Goal: Task Accomplishment & Management: Complete application form

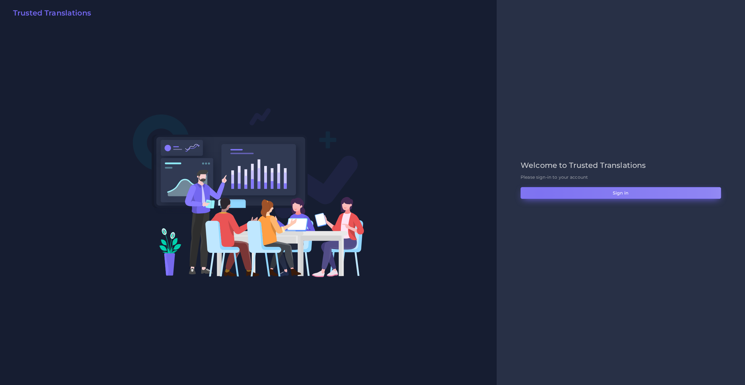
click at [539, 194] on button "Sign in" at bounding box center [621, 193] width 201 height 12
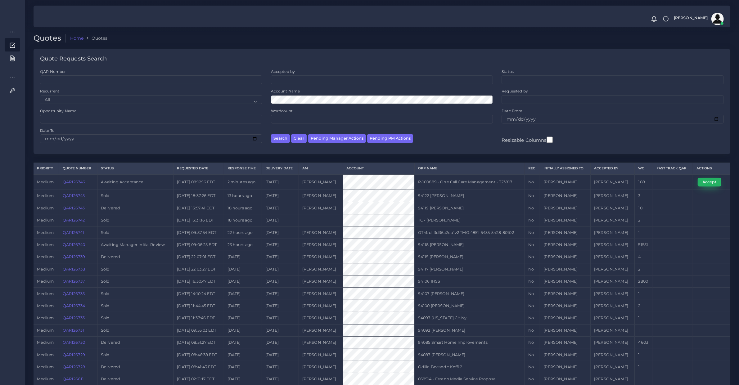
click at [706, 182] on button "Accept" at bounding box center [709, 182] width 23 height 9
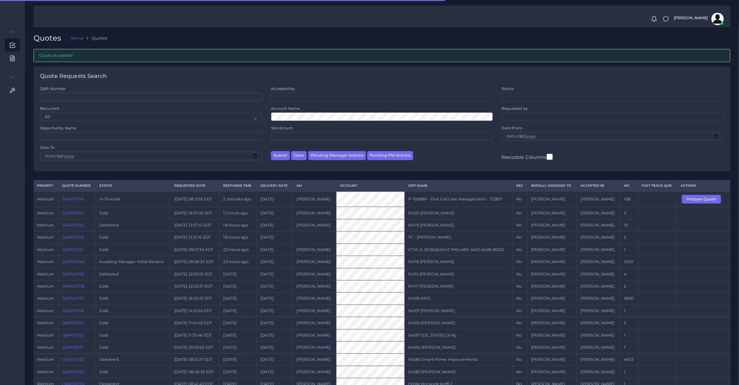
click at [76, 204] on td "QAR126746" at bounding box center [77, 200] width 38 height 16
copy link "QAR126746"
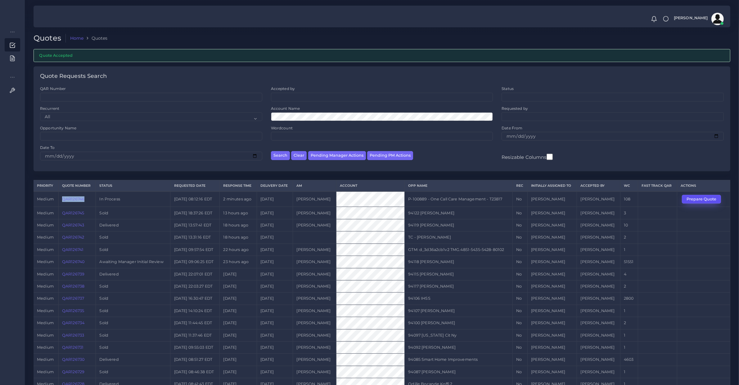
click at [714, 197] on button "Prepare Quote" at bounding box center [701, 199] width 39 height 9
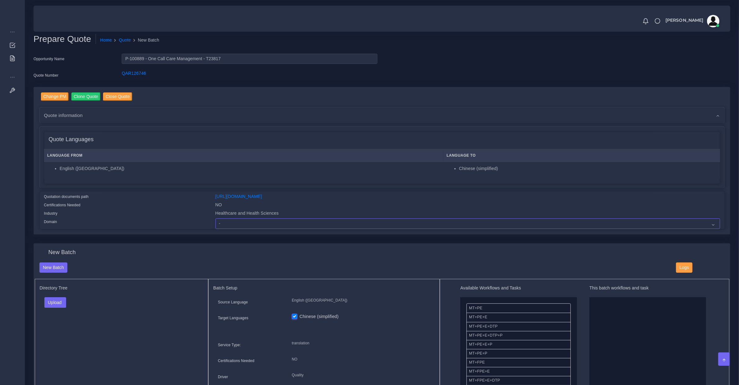
drag, startPoint x: 233, startPoint y: 223, endPoint x: 222, endPoint y: 223, distance: 11.2
click at [233, 223] on select "- Advertising and Media Agriculture, Forestry and Fishing Architecture, Buildin…" at bounding box center [467, 224] width 505 height 11
select select "Healthcare and Health Sciences"
click at [215, 219] on select "- Advertising and Media Agriculture, Forestry and Fishing Architecture, Buildin…" at bounding box center [467, 224] width 505 height 11
click at [56, 297] on button "Upload" at bounding box center [55, 302] width 22 height 11
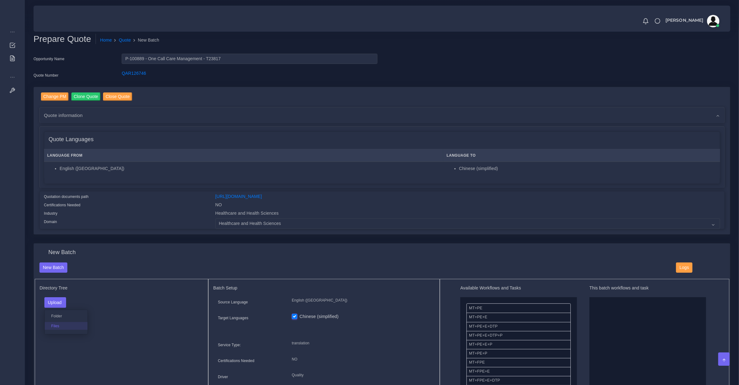
click at [63, 325] on label "Files" at bounding box center [66, 326] width 43 height 8
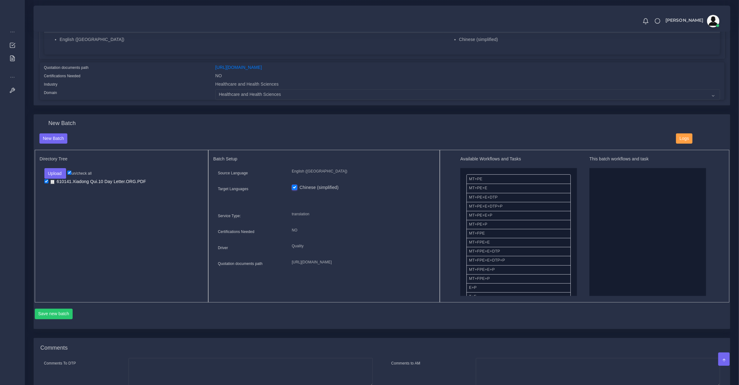
scroll to position [129, 0]
drag, startPoint x: 500, startPoint y: 186, endPoint x: 614, endPoint y: 207, distance: 115.9
drag, startPoint x: 519, startPoint y: 259, endPoint x: 637, endPoint y: 165, distance: 151.0
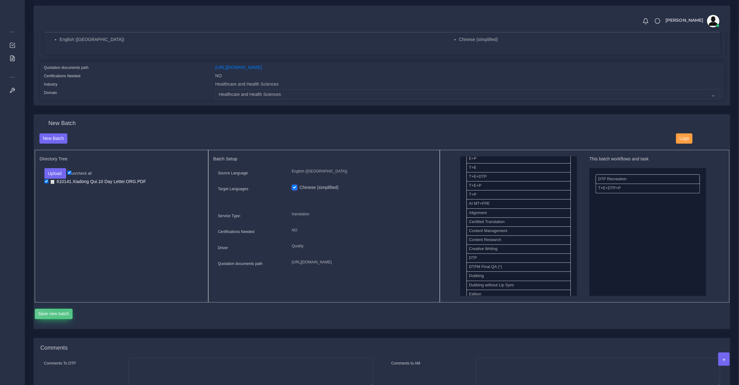
drag, startPoint x: 61, startPoint y: 309, endPoint x: 60, endPoint y: 313, distance: 3.8
click at [61, 309] on button "Save new batch" at bounding box center [54, 314] width 38 height 11
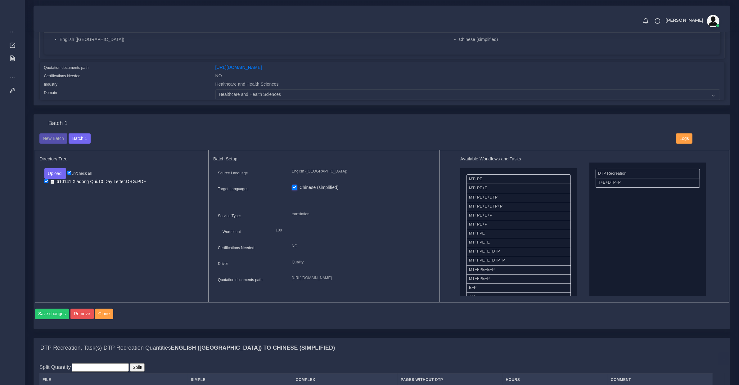
scroll to position [323, 0]
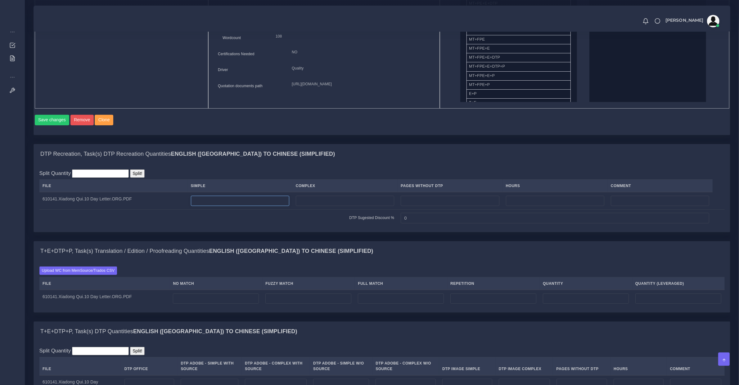
click at [222, 205] on input "number" at bounding box center [240, 201] width 98 height 11
type input "1"
click at [197, 301] on input "number" at bounding box center [216, 299] width 86 height 11
type input "93"
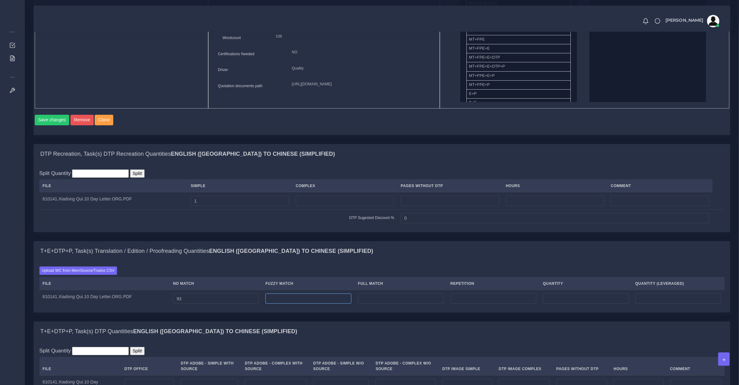
type input "93"
type input "6"
type input "99"
type input "96"
type input "7"
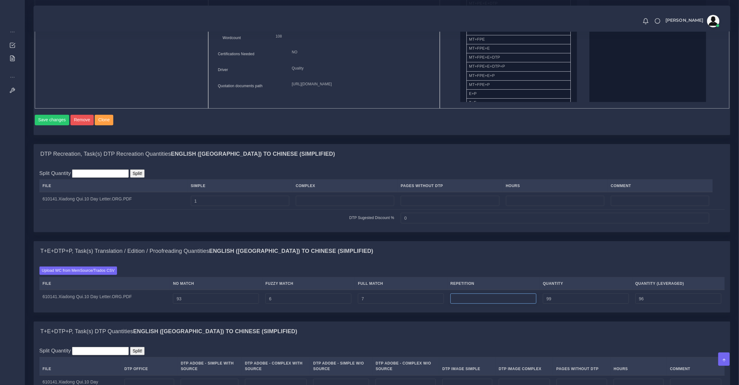
type input "106"
type input "97"
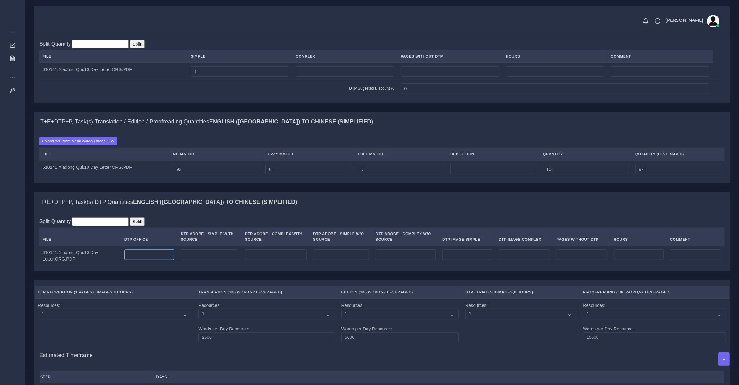
type input "0"
click at [136, 260] on input "number" at bounding box center [149, 255] width 50 height 11
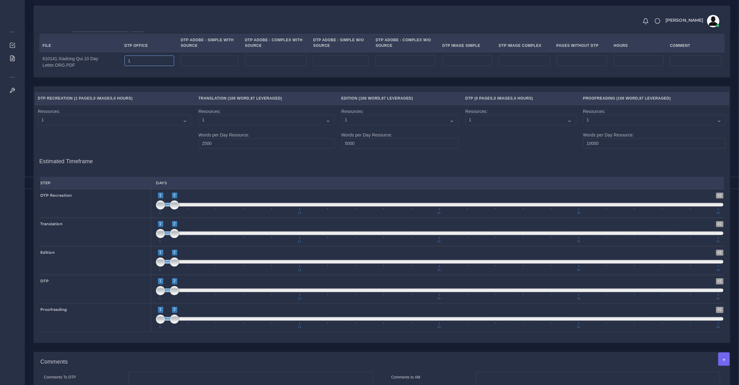
scroll to position [759, 0]
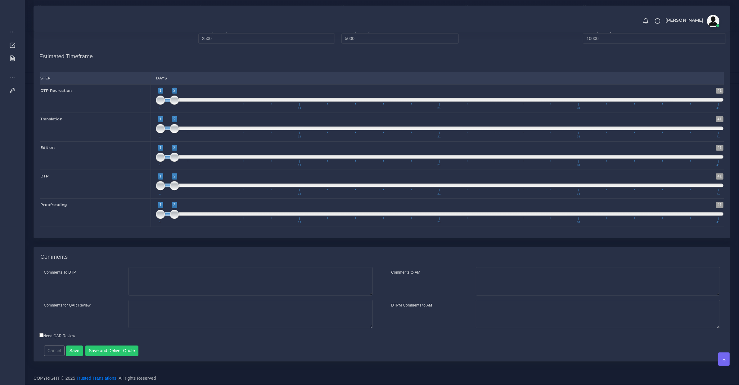
type input "1"
click at [133, 345] on div "Cancel Save Save and Deliver Quote Remember to fill in the estimated time for e…" at bounding box center [296, 348] width 514 height 15
click at [132, 346] on button "Save and Deliver Quote" at bounding box center [111, 351] width 53 height 11
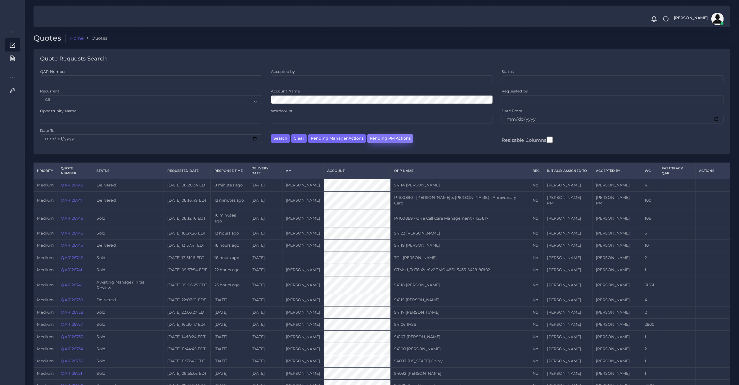
click at [388, 138] on button "Pending PM Actions" at bounding box center [390, 138] width 46 height 9
select select "awaiting_acceptance"
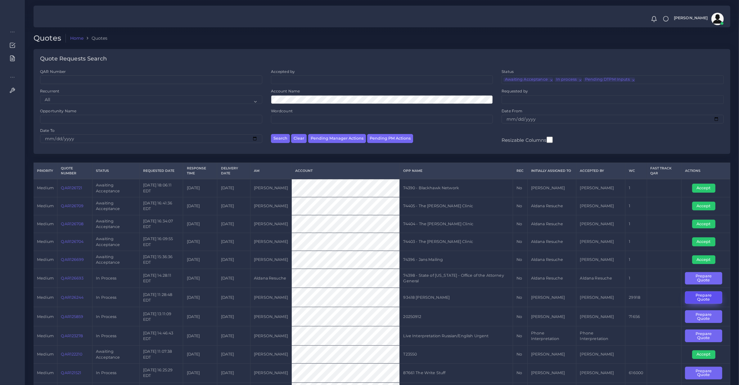
click at [699, 300] on button "Prepare Quote" at bounding box center [703, 297] width 37 height 13
click at [325, 138] on button "Pending Manager Actions" at bounding box center [337, 138] width 58 height 9
select select "awaiting_manager_initial_review"
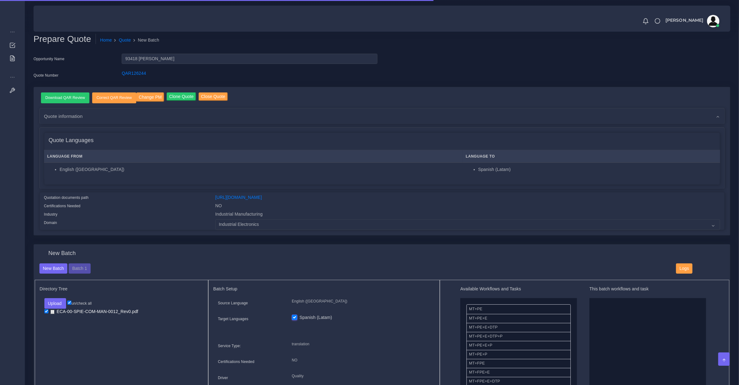
scroll to position [222, 0]
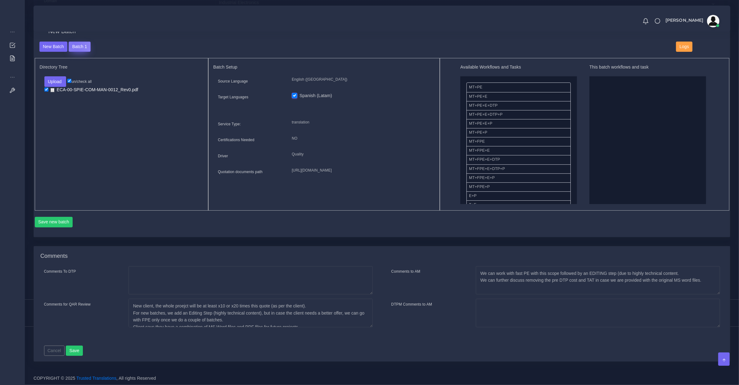
click at [74, 44] on button "Batch 1" at bounding box center [80, 47] width 22 height 11
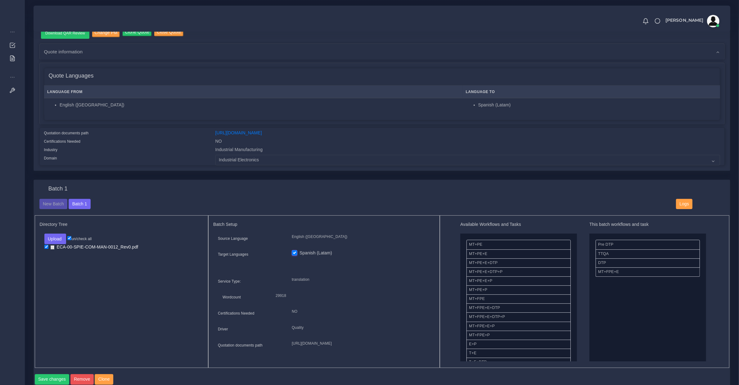
scroll to position [129, 0]
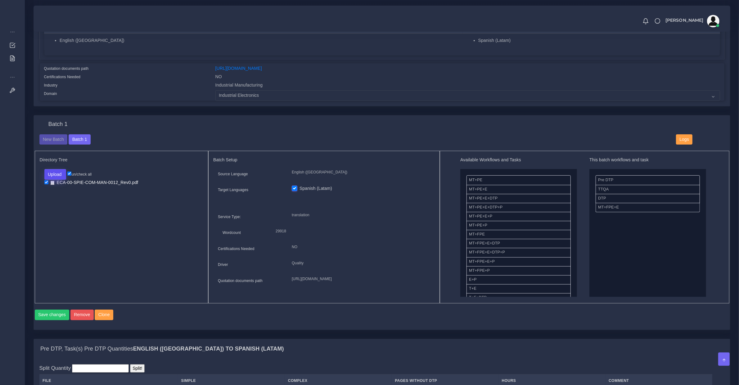
click at [58, 174] on button "Upload" at bounding box center [55, 174] width 22 height 11
click at [59, 201] on label "Files" at bounding box center [66, 198] width 43 height 8
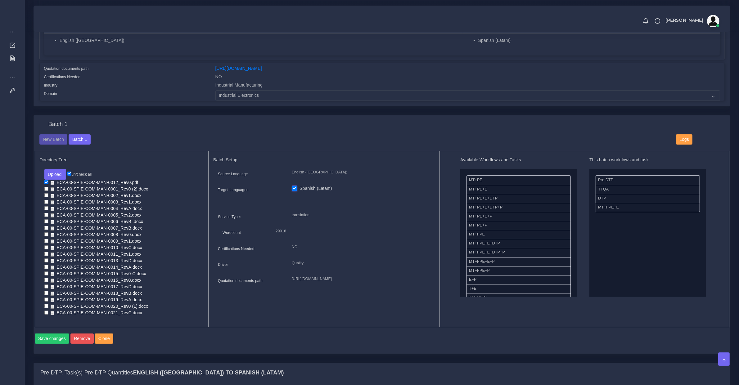
click at [70, 173] on input "un/check all" at bounding box center [69, 174] width 4 height 4
checkbox input "false"
click at [70, 173] on input "un/check all" at bounding box center [69, 174] width 4 height 4
checkbox input "true"
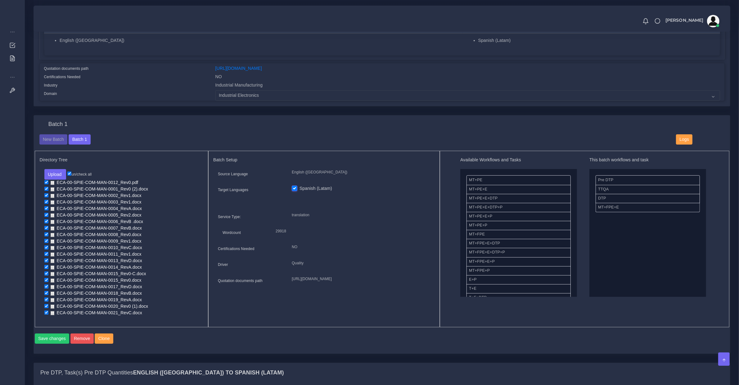
checkbox input "true"
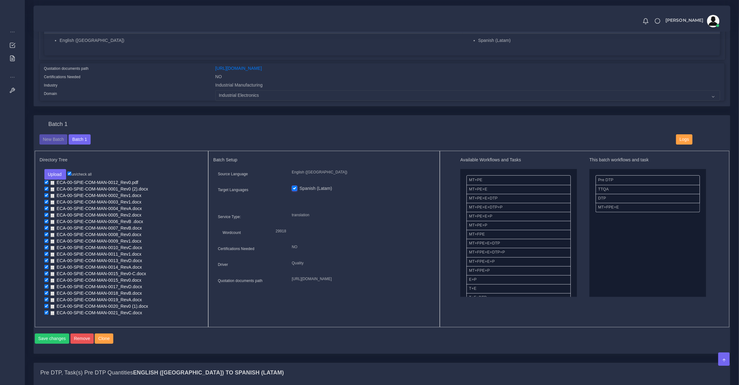
checkbox input "true"
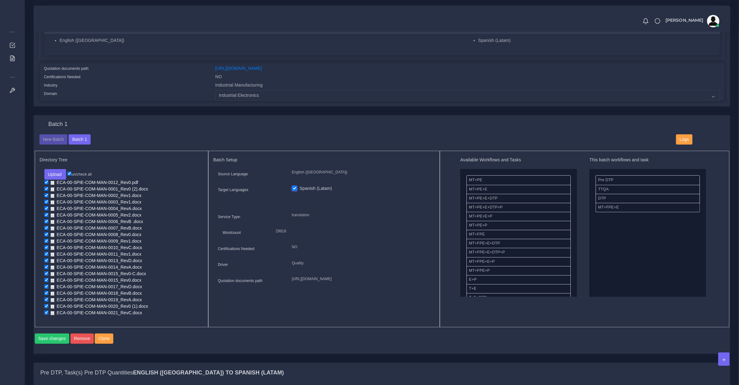
checkbox input "true"
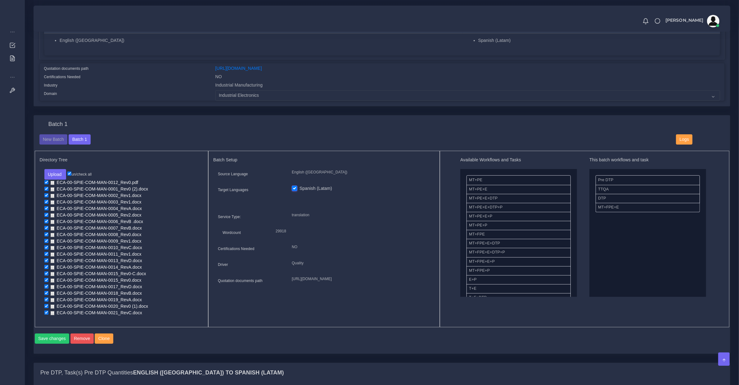
checkbox input "true"
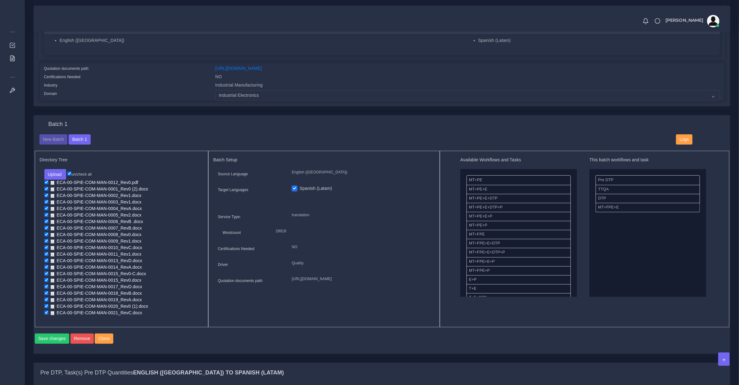
checkbox input "true"
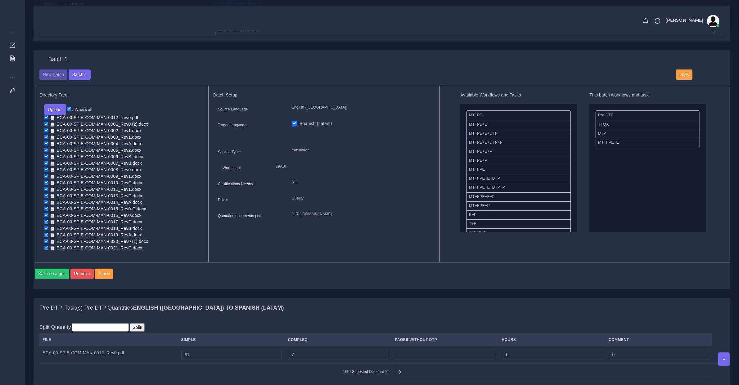
scroll to position [259, 0]
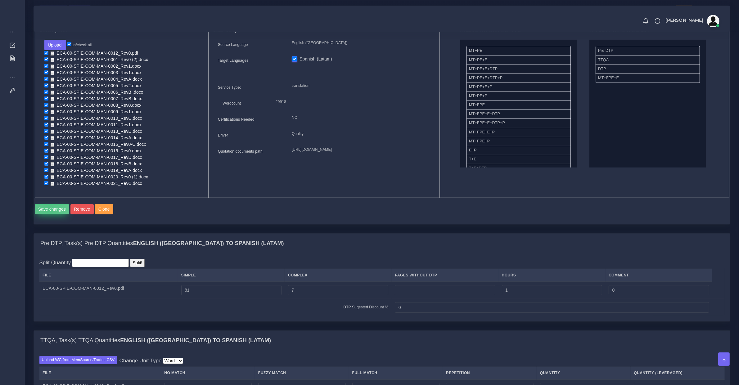
click at [49, 210] on button "Save changes" at bounding box center [52, 209] width 35 height 11
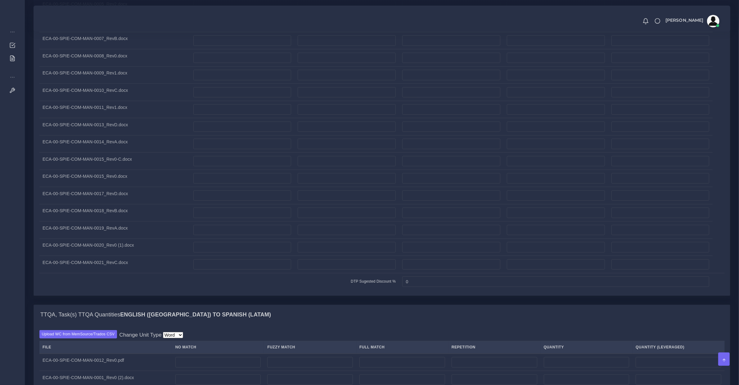
scroll to position [711, 0]
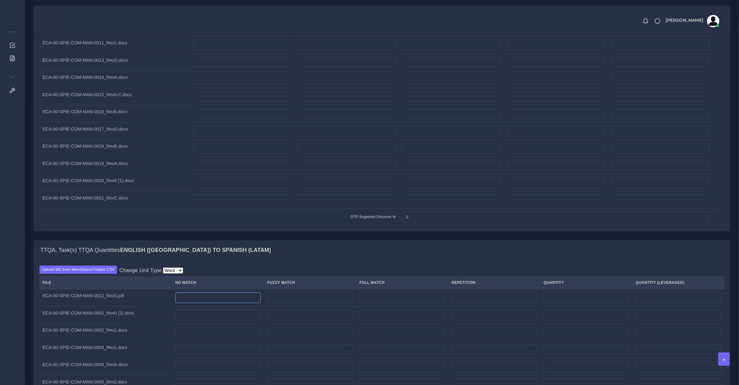
drag, startPoint x: 192, startPoint y: 299, endPoint x: 217, endPoint y: 307, distance: 26.1
click at [192, 299] on input "number" at bounding box center [218, 298] width 86 height 11
type input "0"
click at [87, 298] on td "ECA-00-SPIE-COM-MAN-0012_Rev0.pdf" at bounding box center [105, 297] width 133 height 17
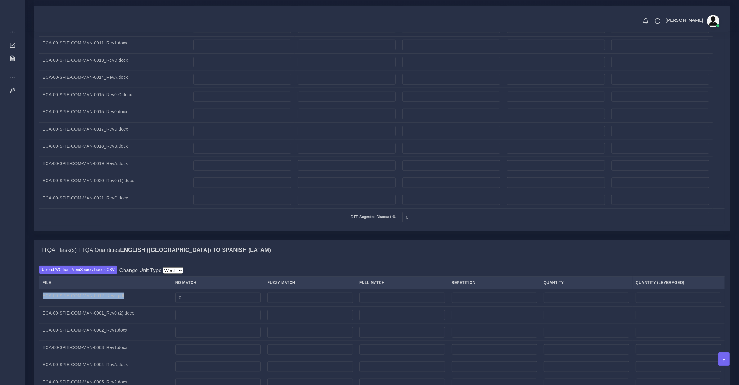
click at [87, 298] on td "ECA-00-SPIE-COM-MAN-0012_Rev0.pdf" at bounding box center [105, 297] width 133 height 17
click at [134, 312] on td "ECA-00-SPIE-COM-MAN-0001_Rev0 (2).docx" at bounding box center [105, 315] width 133 height 17
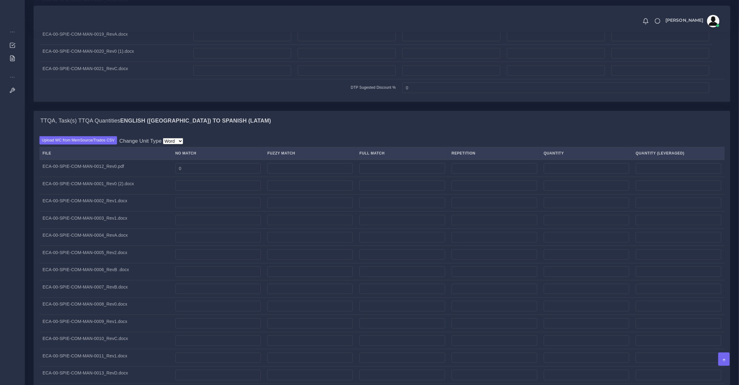
scroll to position [905, 0]
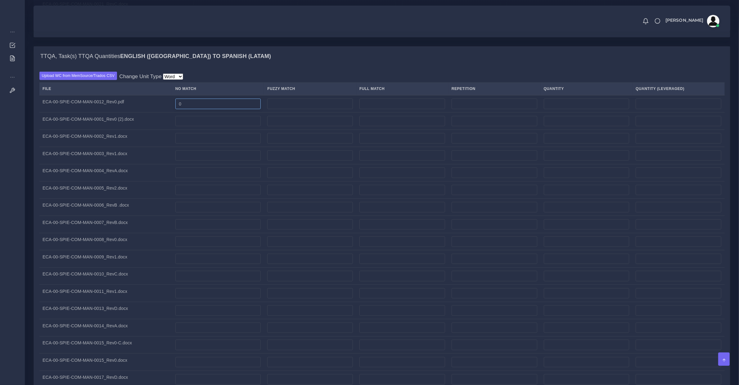
click at [211, 101] on input "0" at bounding box center [218, 104] width 86 height 11
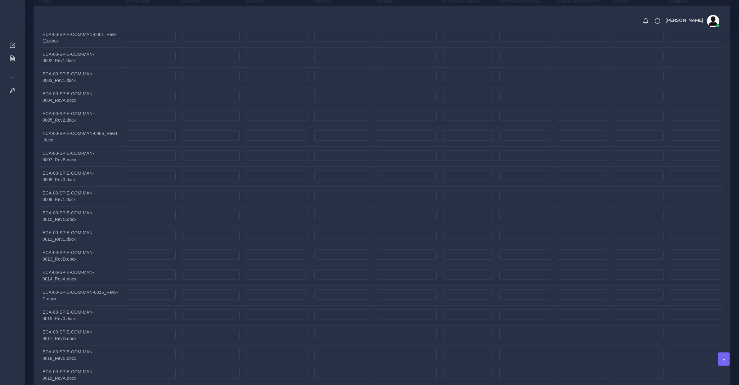
scroll to position [1293, 0]
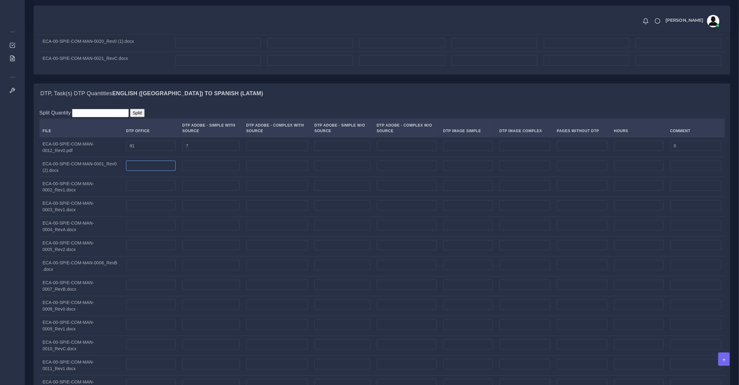
click at [151, 168] on input "number" at bounding box center [151, 166] width 50 height 11
click at [167, 155] on td "81" at bounding box center [151, 147] width 56 height 20
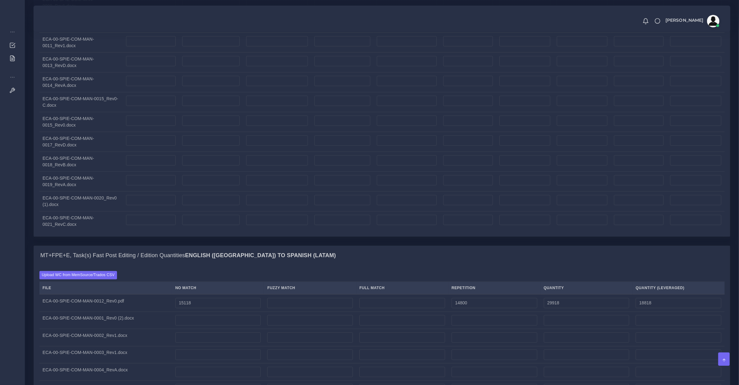
scroll to position [1746, 0]
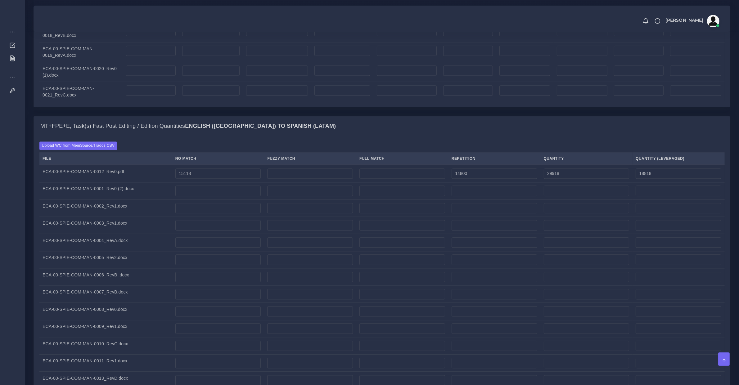
click at [209, 182] on td "15118" at bounding box center [218, 173] width 92 height 17
click at [203, 194] on input "number" at bounding box center [218, 191] width 86 height 11
type input "28096"
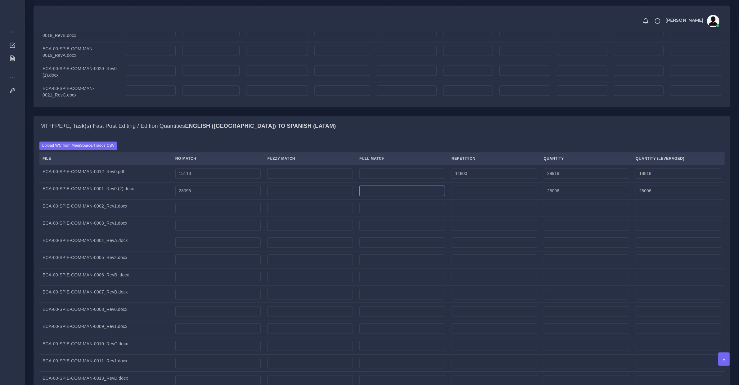
type input "0"
type input "8626"
type input "36722"
type input "30252"
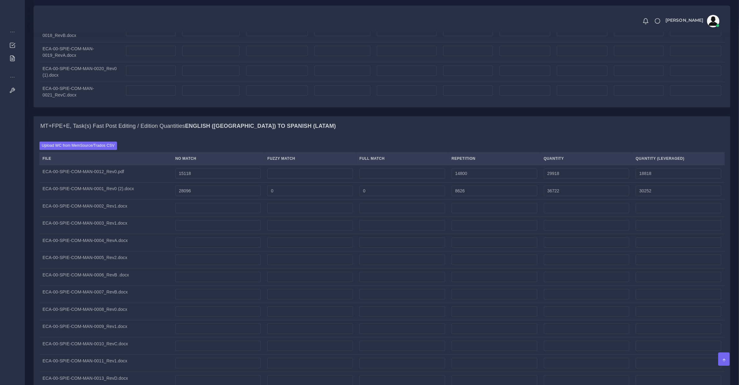
click at [204, 217] on td at bounding box center [218, 208] width 92 height 17
click at [202, 214] on input "number" at bounding box center [218, 208] width 86 height 11
type input "29989"
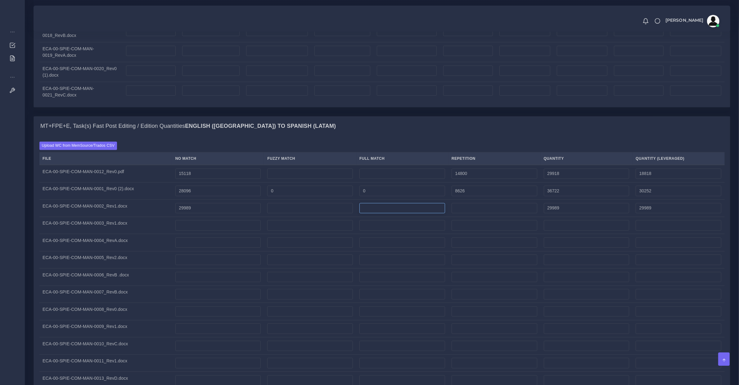
type input "0"
click at [234, 231] on input "number" at bounding box center [218, 225] width 86 height 11
type input "0"
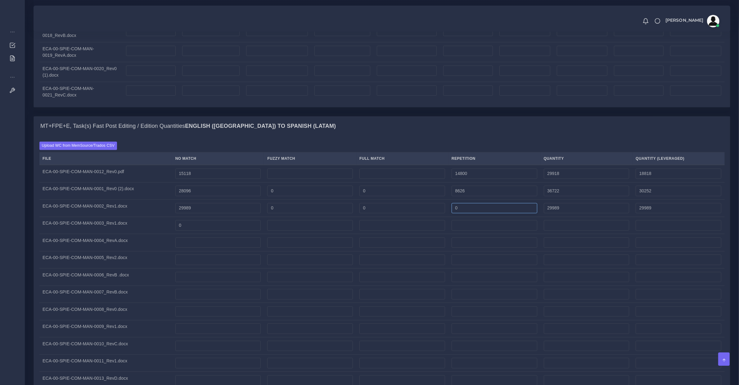
drag, startPoint x: 469, startPoint y: 209, endPoint x: 449, endPoint y: 210, distance: 20.2
click at [449, 210] on tr "ECA-00-SPIE-COM-MAN-0002_Rev1.docx 29989 0 0 0 29989 29989" at bounding box center [381, 208] width 685 height 17
type input "10409"
type input "40398"
type input "32591"
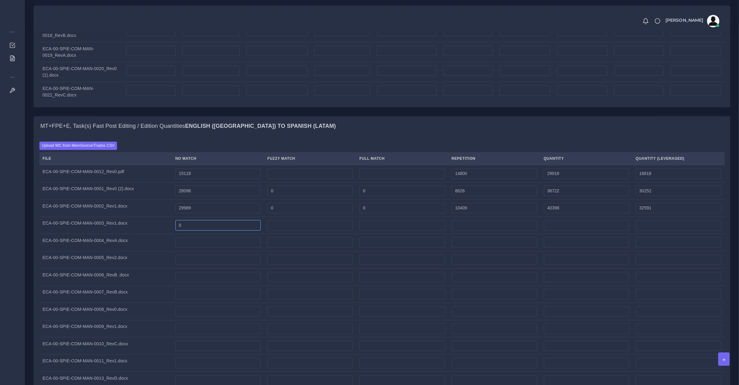
click at [219, 226] on input "0" at bounding box center [218, 225] width 86 height 11
type input "4766"
type input "0"
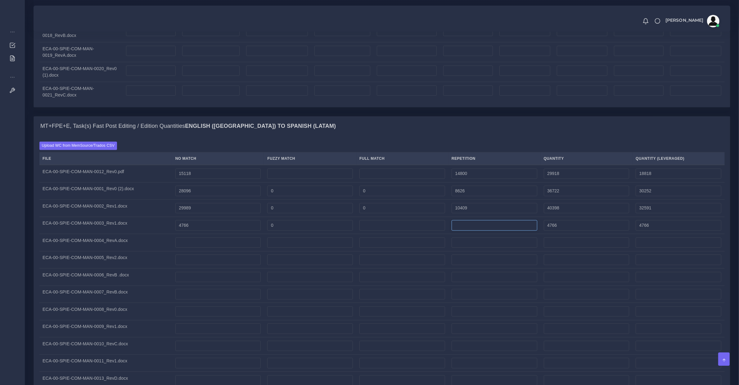
type input "0"
type input "2305"
type input "7071"
type input "5342"
click at [471, 228] on input "2305" at bounding box center [495, 225] width 86 height 11
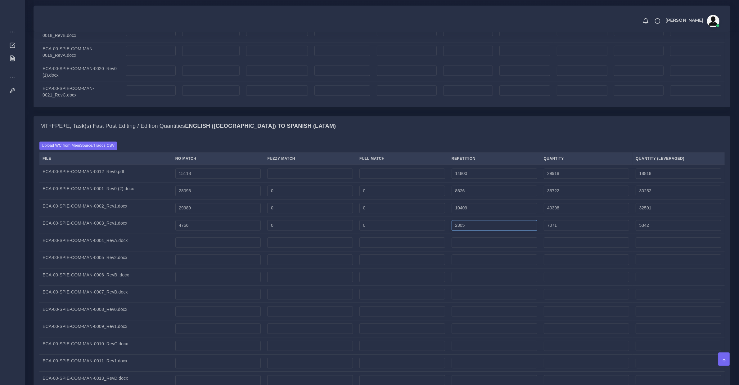
type input "2306"
type input "7072"
type input "2307"
type input "7073"
type input "2308"
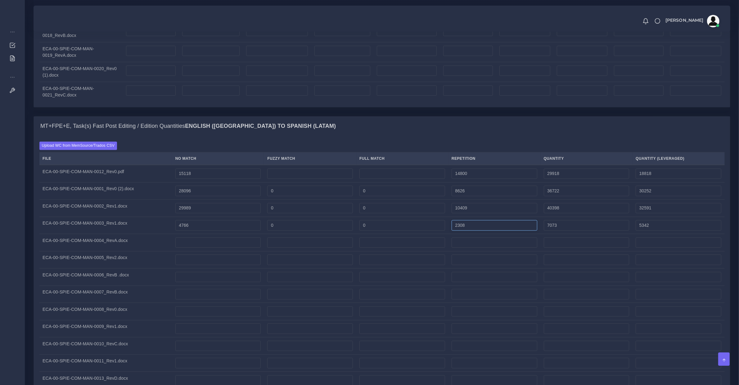
type input "7074"
type input "5343"
type input "2309"
type input "7075"
type input "2310"
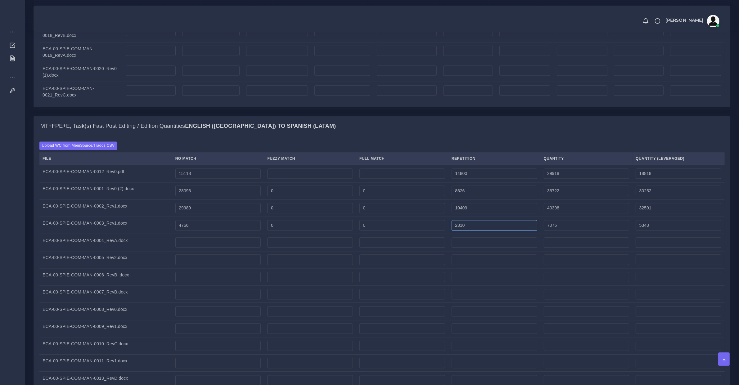
type input "7076"
type input "2311"
type input "7077"
type input "2312"
type input "7078"
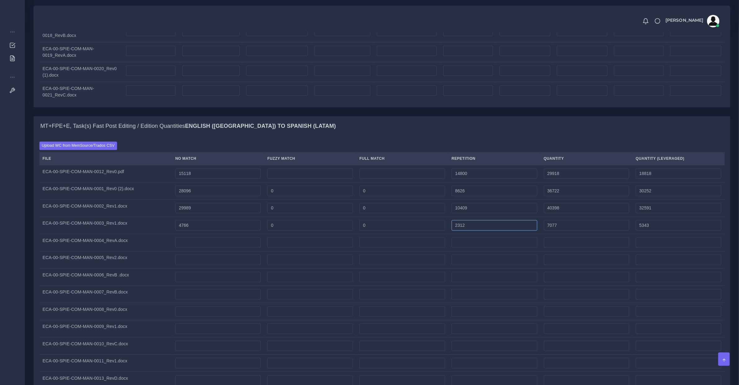
type input "5344"
type input "2313"
type input "7079"
type input "2314"
type input "7080"
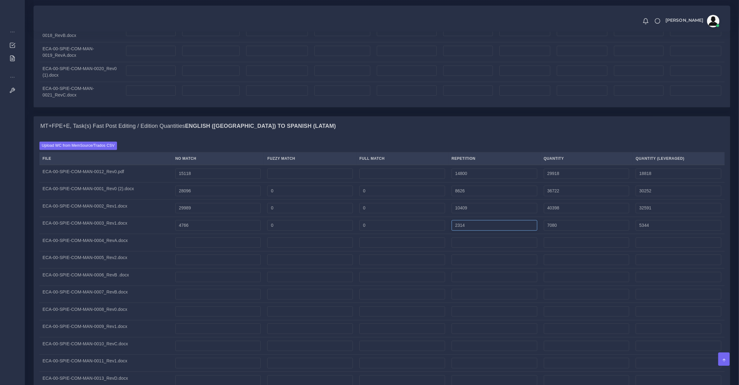
type input "2315"
type input "7081"
type input "2316"
type input "7082"
type input "5345"
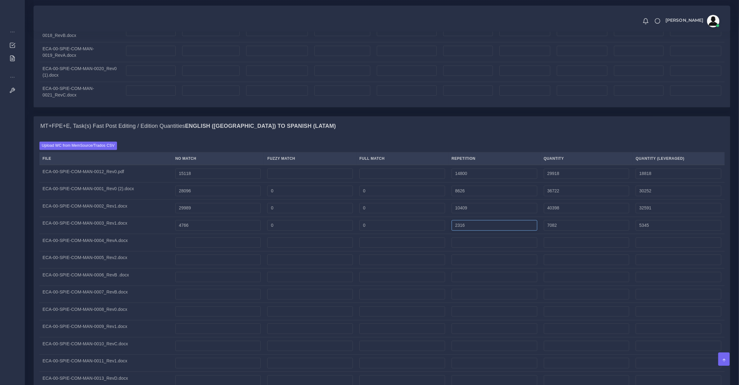
type input "2317"
type input "7083"
type input "2318"
type input "7084"
type input "2319"
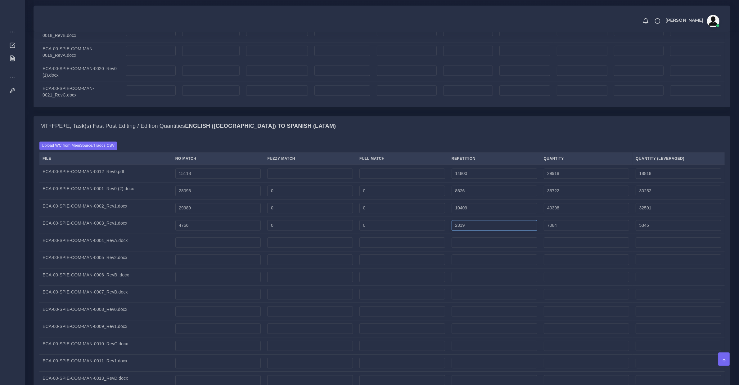
type input "7085"
type input "2320"
type input "7086"
type input "5346"
type input "2321"
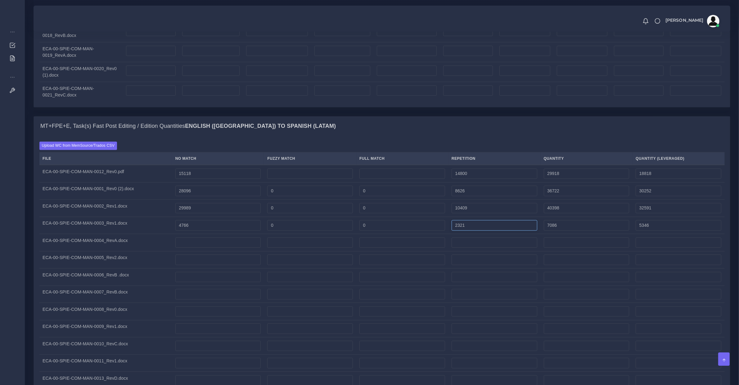
type input "7087"
type input "2322"
type input "7088"
type input "2323"
type input "7089"
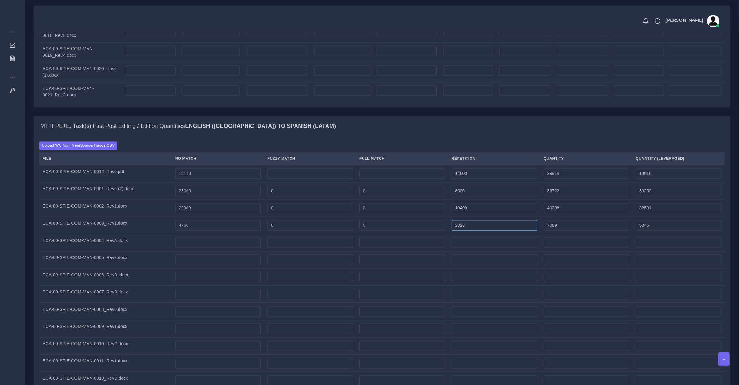
type input "2324"
type input "7090"
type input "5347"
type input "2325"
type input "7091"
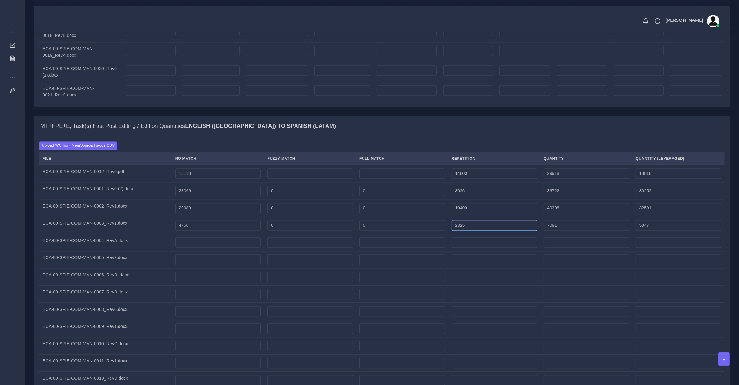
type input "2326"
type input "7092"
type input "2327"
type input "7093"
type input "2328"
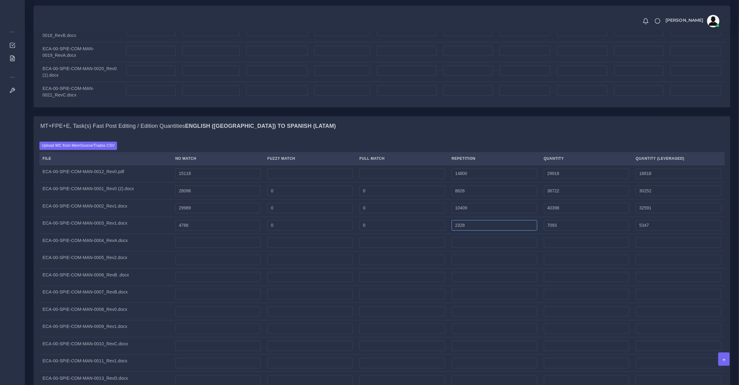
type input "7094"
type input "5348"
type input "2329"
type input "7095"
type input "2330"
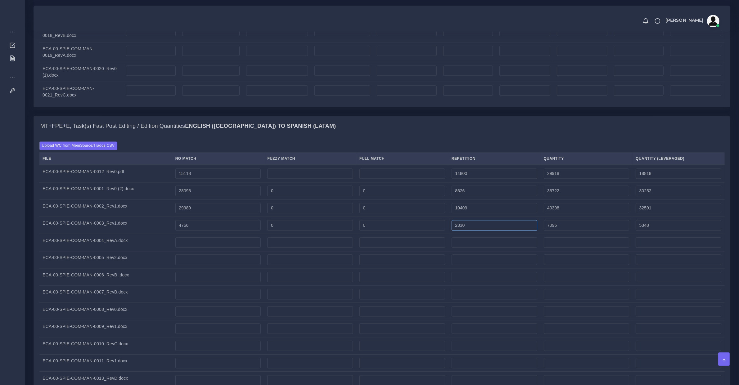
type input "7096"
type input "2331"
type input "7097"
type input "2332"
type input "7098"
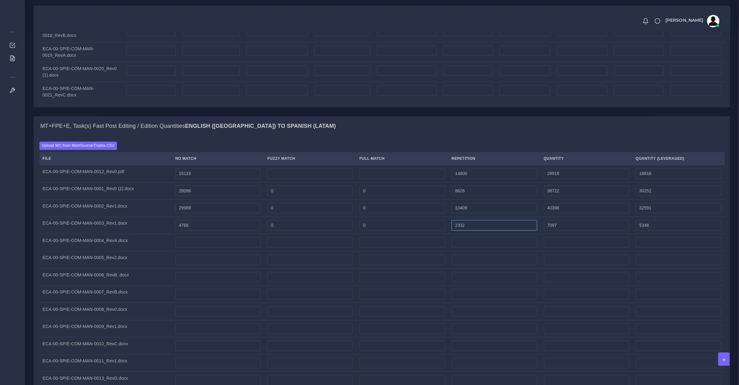
type input "5349"
type input "4767"
click at [196, 228] on input "4767" at bounding box center [218, 225] width 86 height 11
type input "7099"
type input "5350"
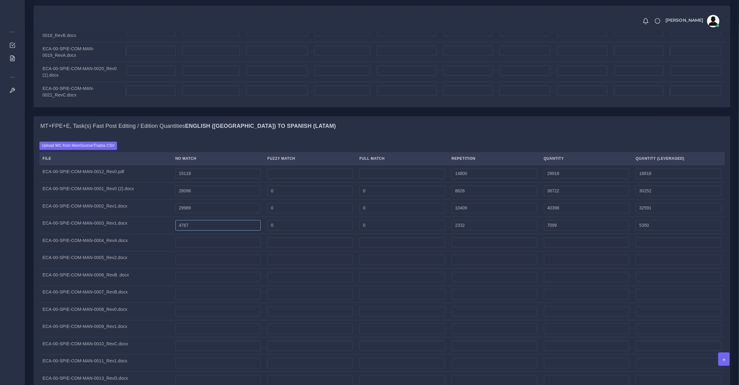
type input "4768"
type input "7100"
type input "5351"
type input "4769"
type input "7101"
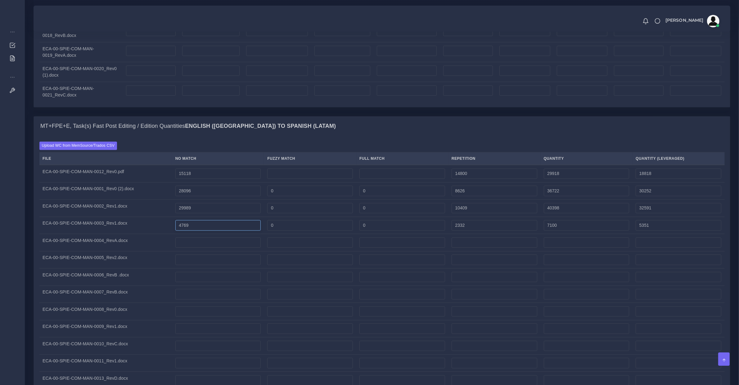
type input "5352"
type input "4770"
type input "7102"
type input "5353"
type input "4771"
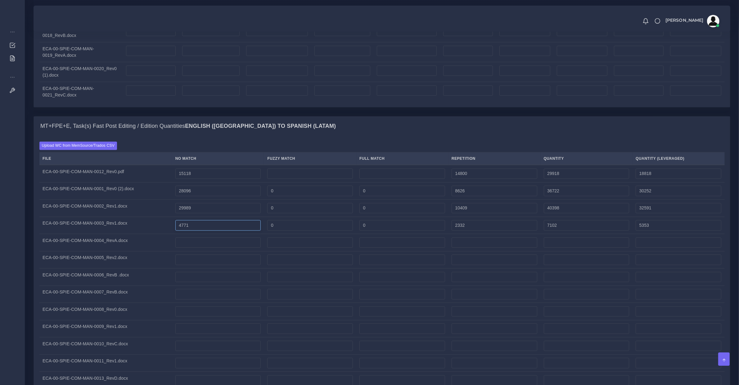
type input "7103"
type input "5354"
type input "4772"
type input "7104"
type input "5355"
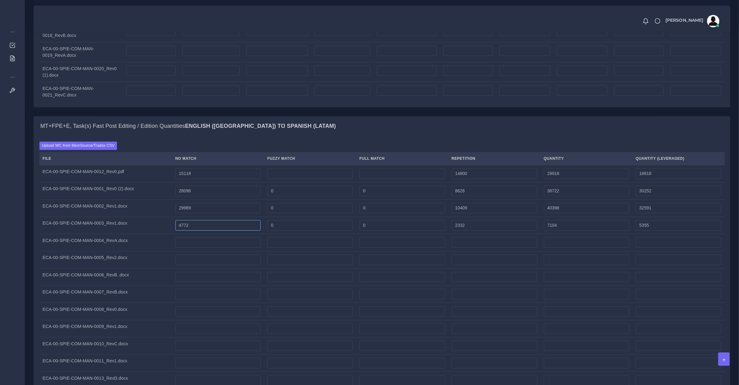
type input "4773"
type input "7105"
type input "5356"
type input "4774"
type input "7106"
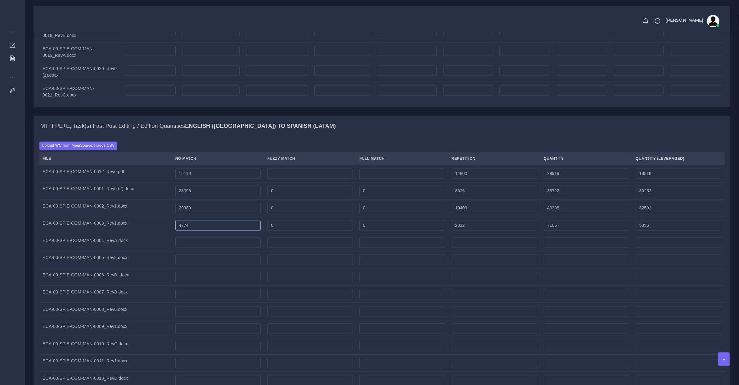
type input "5357"
type input "4775"
type input "7107"
type input "5358"
type input "4776"
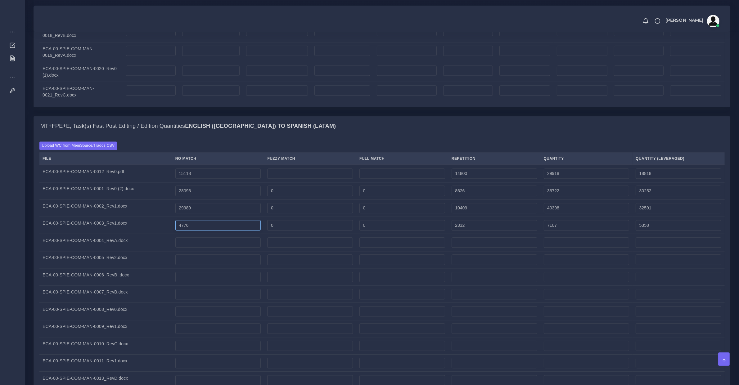
type input "7108"
type input "5359"
type input "4777"
type input "7109"
type input "5360"
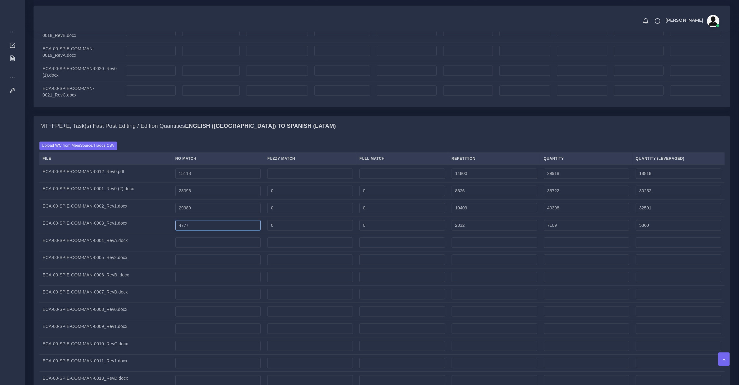
type input "4778"
type input "7110"
type input "5361"
type input "4779"
type input "7111"
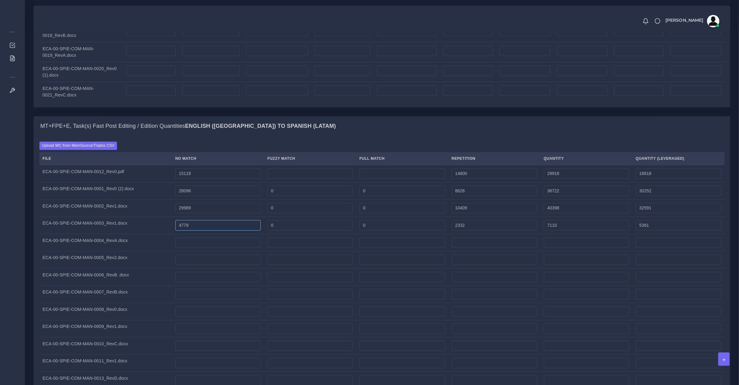
type input "5362"
type input "4780"
type input "7112"
type input "5363"
click at [195, 246] on input "number" at bounding box center [218, 242] width 86 height 11
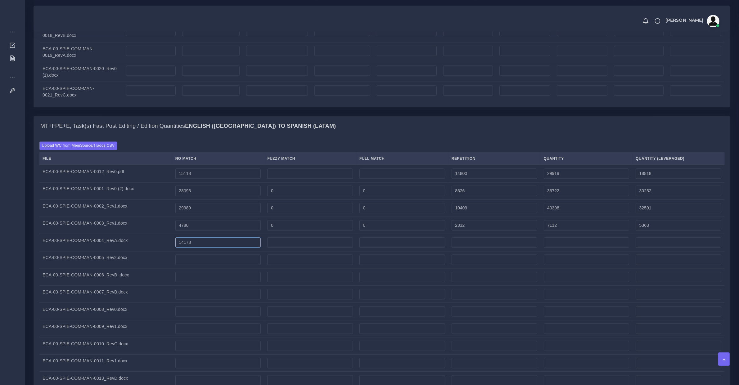
type input "14173"
type input "0"
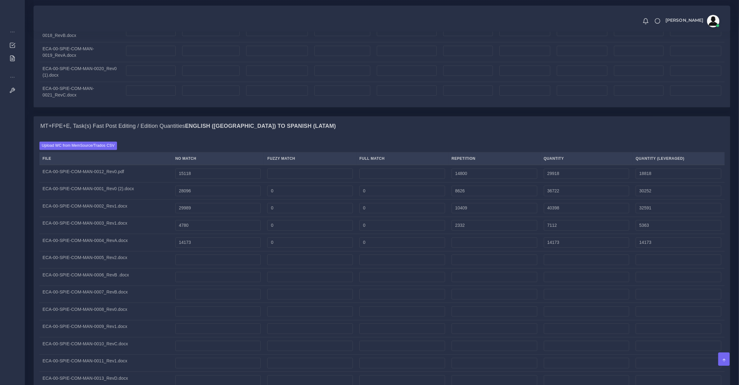
type input "0"
click at [480, 210] on input "10409" at bounding box center [495, 208] width 86 height 11
type input "10449"
type input "40438"
type input "32601"
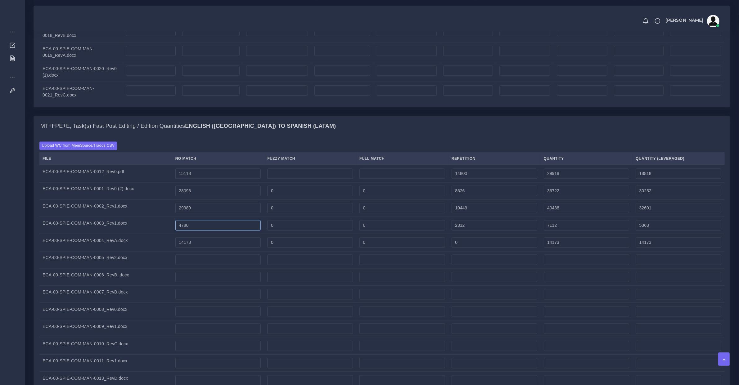
drag, startPoint x: 187, startPoint y: 229, endPoint x: 97, endPoint y: 216, distance: 90.6
click at [97, 216] on tbody "ECA-00-SPIE-COM-MAN-0012_Rev0.pdf 15118 14800 29918 18818" at bounding box center [381, 346] width 685 height 362
type input "4766"
type input "7098"
type input "5349"
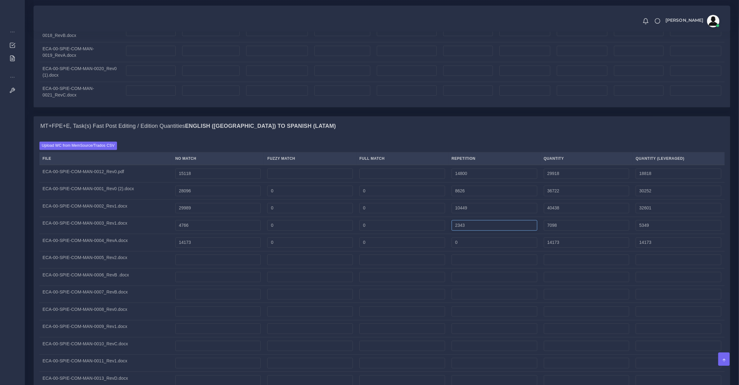
type input "2343"
type input "7109"
type input "5351"
click at [217, 247] on input "14173" at bounding box center [218, 242] width 86 height 11
type input "5728"
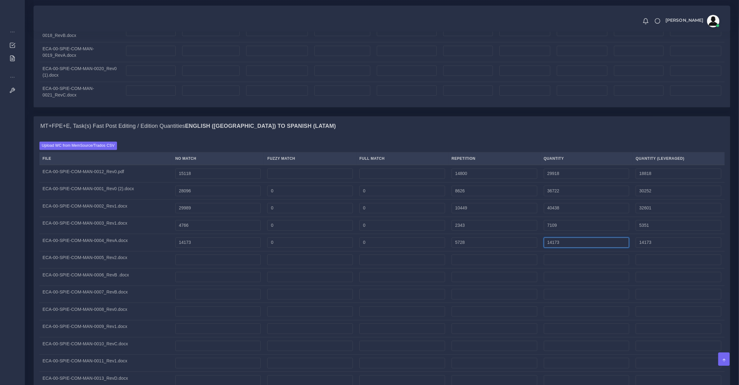
type input "19901"
type input "15605"
click at [200, 263] on input "number" at bounding box center [218, 260] width 86 height 11
type input "18663"
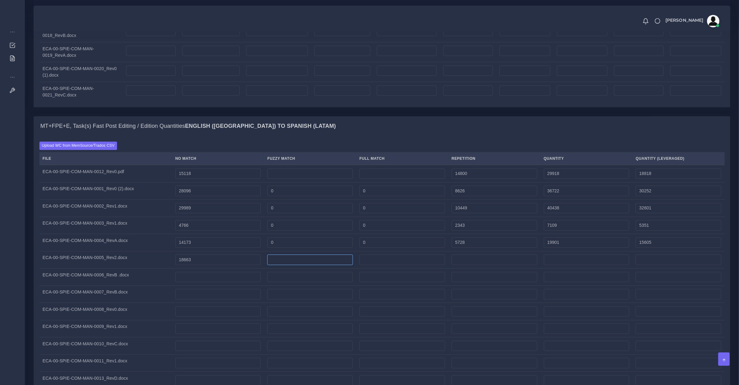
type input "18663"
type input "0"
type input "14427"
type input "33090"
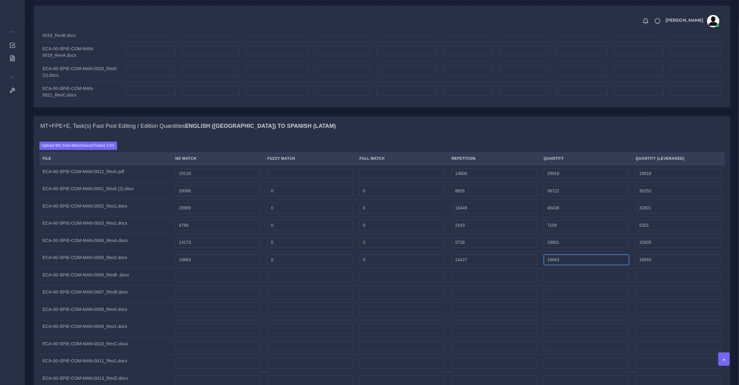
type input "22269"
drag, startPoint x: 249, startPoint y: 276, endPoint x: 244, endPoint y: 277, distance: 5.4
click at [245, 276] on td at bounding box center [218, 276] width 92 height 17
type input "5396"
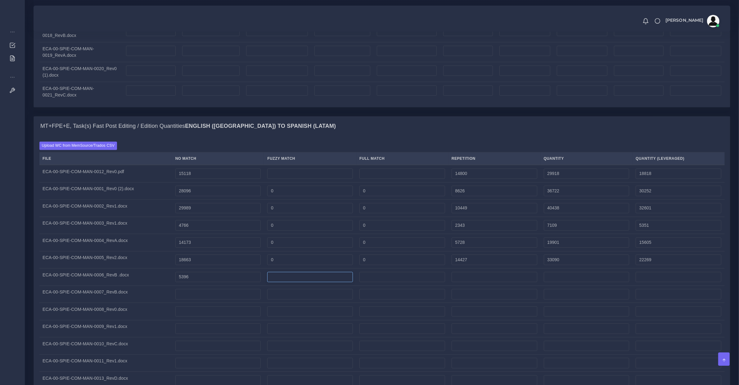
type input "5396"
type input "0"
click at [465, 282] on input "number" at bounding box center [495, 277] width 86 height 11
type input "3562"
type input "8958"
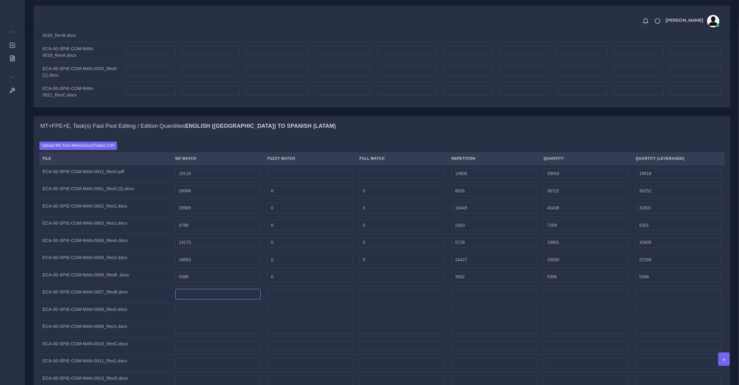
type input "6286"
drag, startPoint x: 237, startPoint y: 294, endPoint x: 232, endPoint y: 296, distance: 5.0
click at [232, 296] on input "number" at bounding box center [218, 294] width 86 height 11
type input "22692"
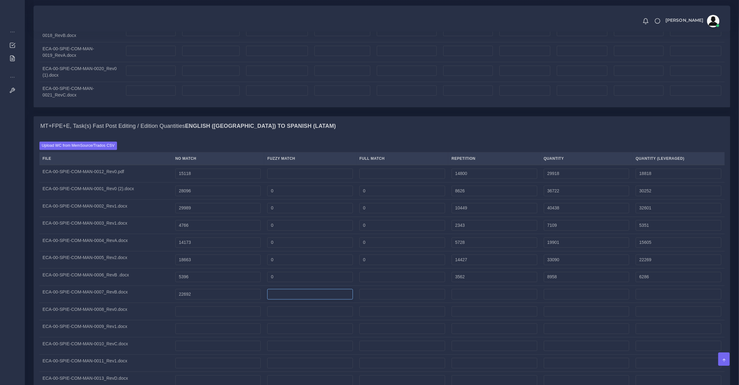
type input "22692"
type input "0"
type input "16171"
type input "38863"
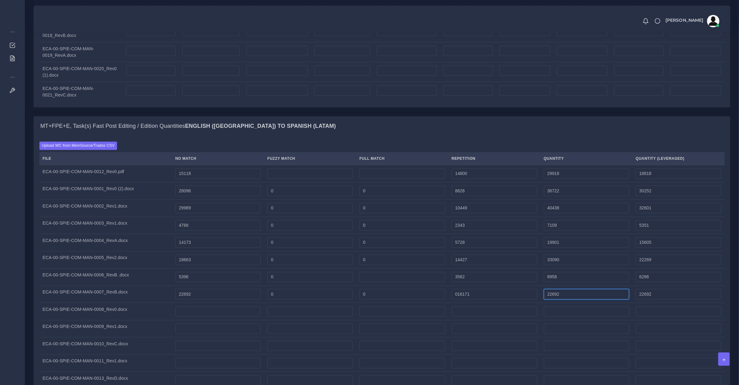
type input "26734"
click at [221, 328] on input "number" at bounding box center [218, 328] width 86 height 11
type input "0"
click at [227, 317] on input "number" at bounding box center [218, 311] width 86 height 11
type input "11545"
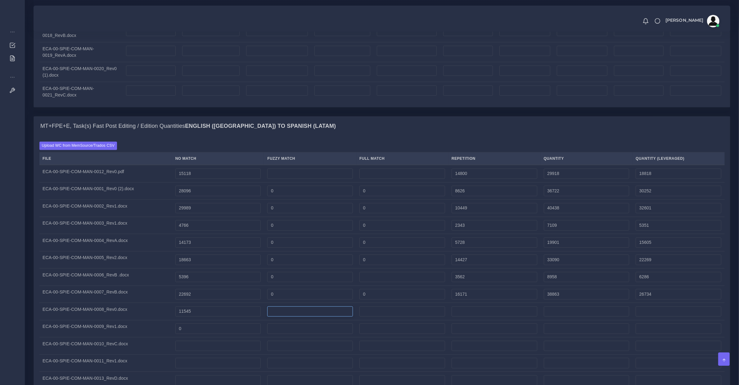
type input "11545"
type input "0"
type input "5783"
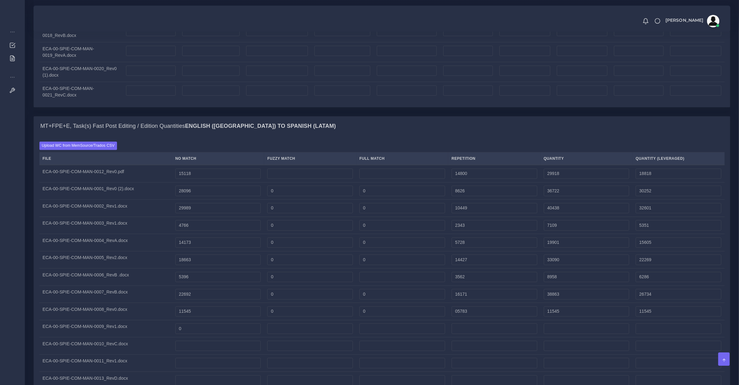
type input "17328"
type input "12990"
click at [218, 333] on input "0" at bounding box center [218, 328] width 86 height 11
type input "4651"
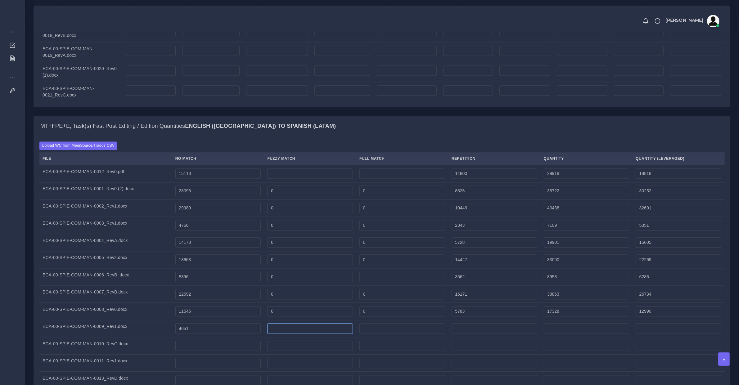
type input "4651"
type input "0"
type input "3223"
type input "7874"
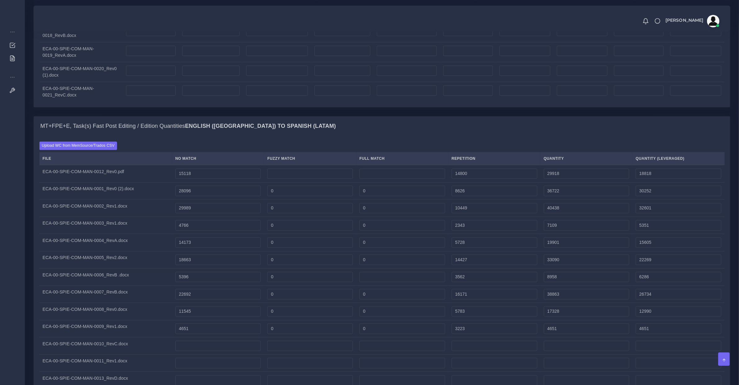
type input "5456"
click at [214, 337] on td "4651" at bounding box center [218, 328] width 92 height 17
click at [214, 348] on input "number" at bounding box center [218, 346] width 86 height 11
type input "25927"
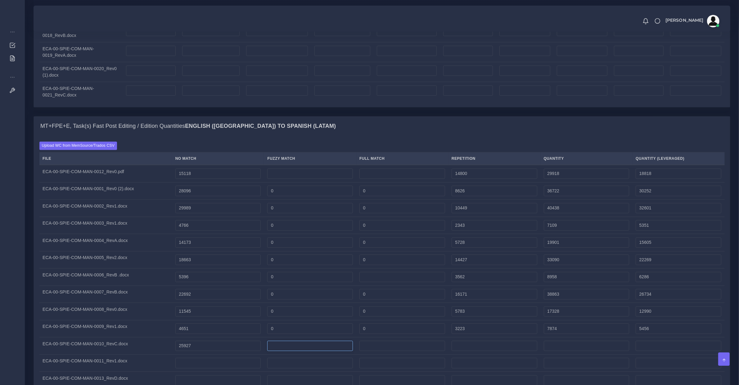
type input "25927"
type input "0"
type input "9695"
type input "35622"
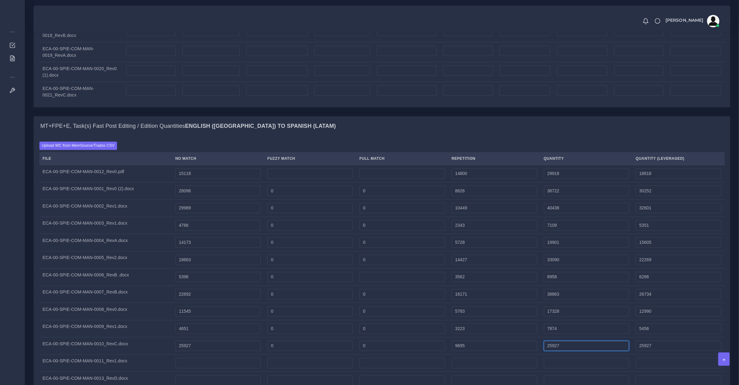
type input "28350"
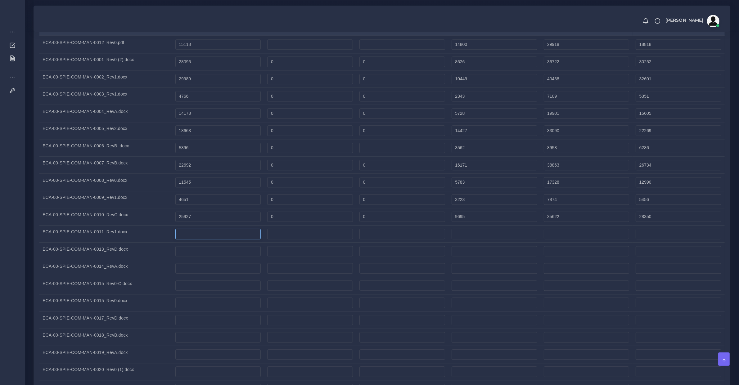
click at [204, 238] on input "number" at bounding box center [218, 234] width 86 height 11
type input "9896"
type input "0"
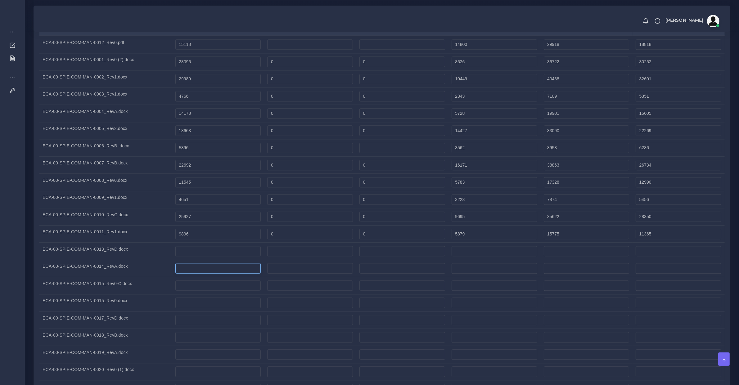
click at [225, 271] on input "number" at bounding box center [218, 268] width 86 height 11
click at [220, 255] on input "number" at bounding box center [218, 251] width 86 height 11
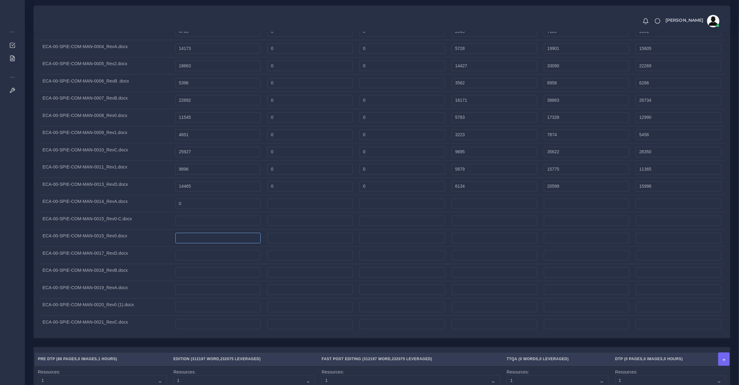
drag, startPoint x: 219, startPoint y: 238, endPoint x: 203, endPoint y: 205, distance: 37.1
click at [217, 235] on td at bounding box center [218, 237] width 92 height 17
click at [203, 205] on input "0" at bounding box center [218, 203] width 86 height 11
click at [216, 223] on input "number" at bounding box center [218, 221] width 86 height 11
drag, startPoint x: 198, startPoint y: 242, endPoint x: 163, endPoint y: 244, distance: 34.8
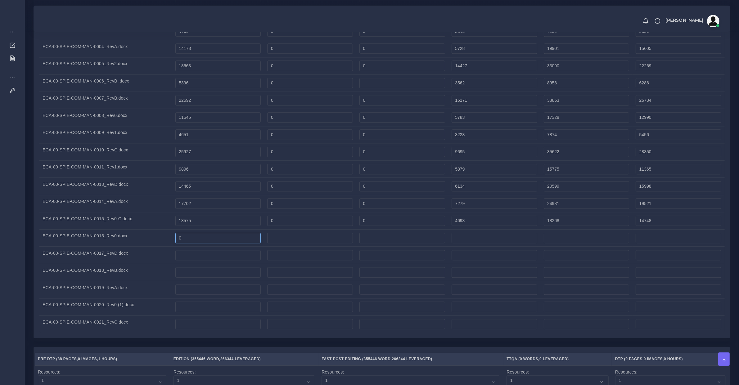
click at [163, 244] on tr "ECA-00-SPIE-COM-MAN-0015_Rev0.docx 0" at bounding box center [381, 237] width 685 height 17
click at [214, 252] on td at bounding box center [218, 255] width 92 height 17
click at [219, 243] on input "7679" at bounding box center [218, 238] width 86 height 11
click at [190, 261] on input "number" at bounding box center [218, 255] width 86 height 11
click at [199, 275] on input "number" at bounding box center [218, 272] width 86 height 11
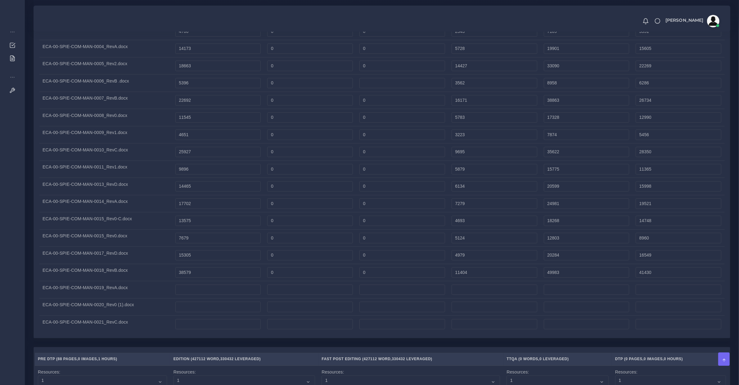
click at [186, 299] on td at bounding box center [218, 289] width 92 height 17
click at [188, 295] on input "number" at bounding box center [218, 290] width 86 height 11
click at [211, 309] on input "number" at bounding box center [218, 307] width 86 height 11
click at [216, 330] on input "number" at bounding box center [218, 324] width 86 height 11
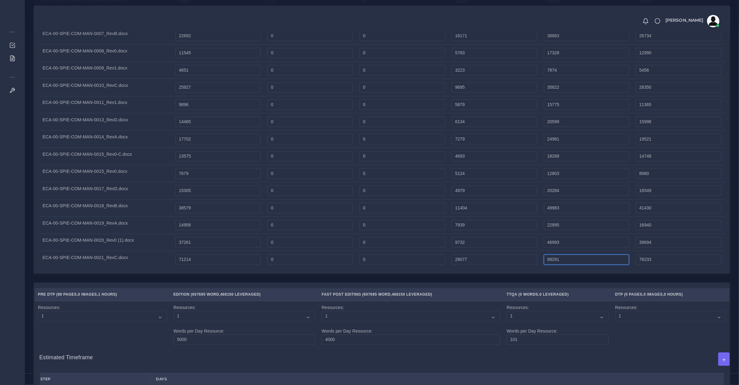
scroll to position [2199, 0]
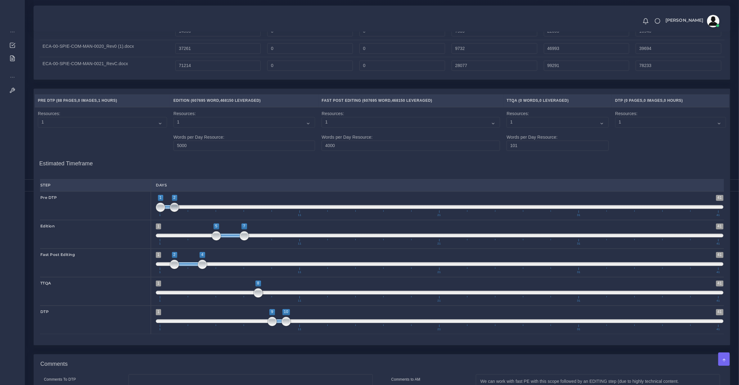
drag, startPoint x: 163, startPoint y: 213, endPoint x: 179, endPoint y: 213, distance: 15.8
click at [179, 212] on span at bounding box center [174, 207] width 9 height 9
drag, startPoint x: 229, startPoint y: 240, endPoint x: 327, endPoint y: 244, distance: 97.6
click at [323, 244] on span "1 41 12 14 12 — 14 1 11 21 31 41" at bounding box center [440, 234] width 568 height 22
drag, startPoint x: 189, startPoint y: 269, endPoint x: 202, endPoint y: 270, distance: 12.8
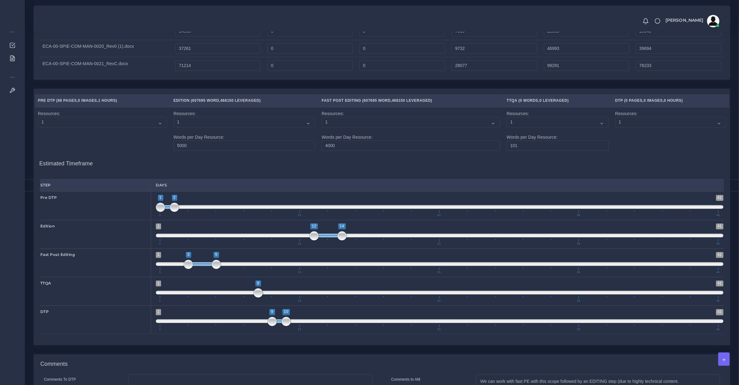
click at [202, 266] on span at bounding box center [202, 264] width 28 height 4
drag, startPoint x: 215, startPoint y: 270, endPoint x: 300, endPoint y: 266, distance: 85.1
click at [300, 266] on span at bounding box center [299, 264] width 9 height 9
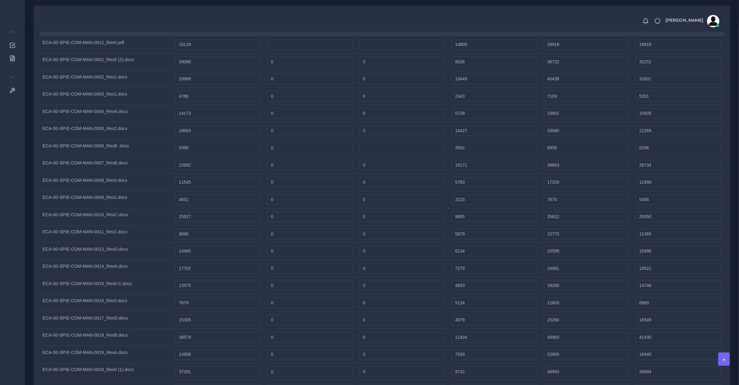
scroll to position [1811, 0]
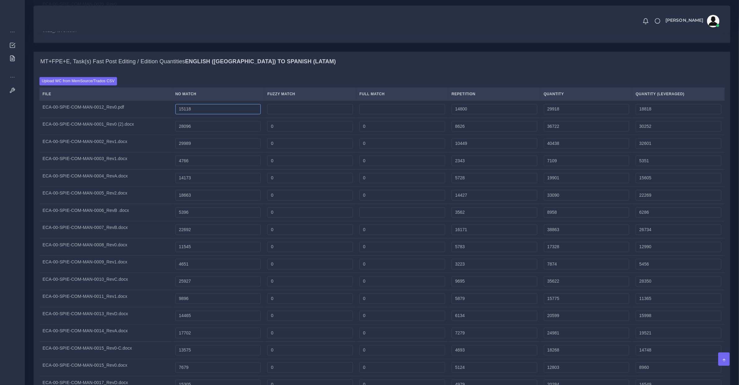
click at [192, 112] on input "15118" at bounding box center [218, 109] width 86 height 11
click at [191, 148] on input "29989" at bounding box center [218, 143] width 86 height 11
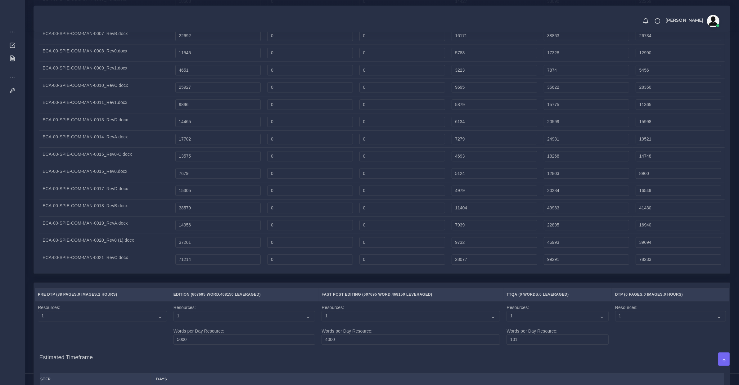
scroll to position [2199, 0]
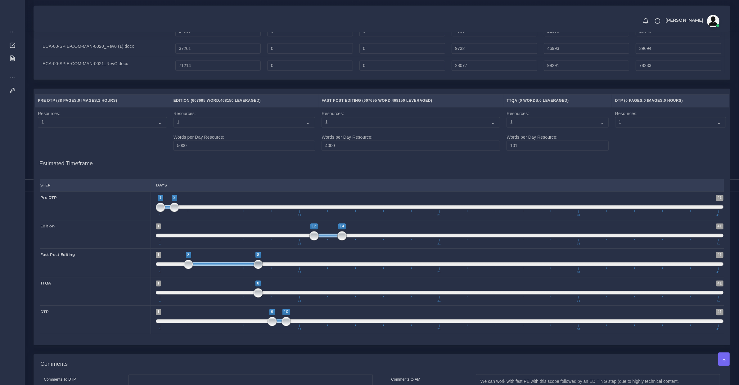
drag, startPoint x: 301, startPoint y: 267, endPoint x: 242, endPoint y: 269, distance: 58.7
click at [263, 271] on span "1 41 3 8 3 — 8 1 11 21 31 41" at bounding box center [440, 263] width 568 height 22
drag, startPoint x: 192, startPoint y: 269, endPoint x: 133, endPoint y: 273, distance: 58.8
click at [134, 273] on div "Fast Post Editing 1 41 1 8 1 — 8 1 11 21 31 41 1;8" at bounding box center [381, 263] width 693 height 29
drag, startPoint x: 258, startPoint y: 271, endPoint x: 357, endPoint y: 271, distance: 99.6
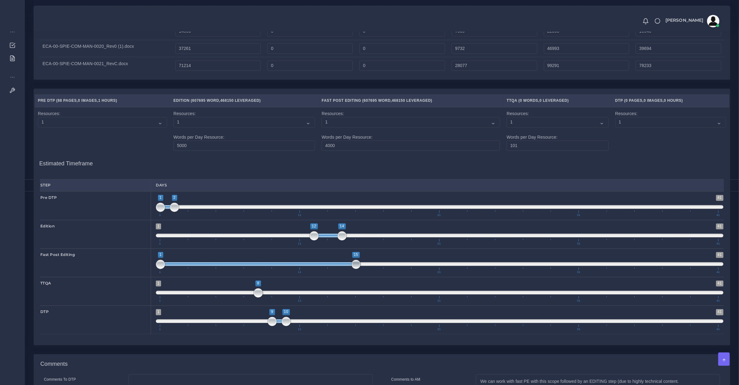
click at [357, 269] on span at bounding box center [355, 264] width 9 height 9
drag, startPoint x: 332, startPoint y: 271, endPoint x: 357, endPoint y: 271, distance: 25.8
click at [357, 266] on span at bounding box center [286, 264] width 196 height 4
drag, startPoint x: 340, startPoint y: 241, endPoint x: 487, endPoint y: 239, distance: 147.4
click at [487, 239] on span "1 41 12 25 12 — 25 1 11 21 31 41" at bounding box center [440, 234] width 568 height 22
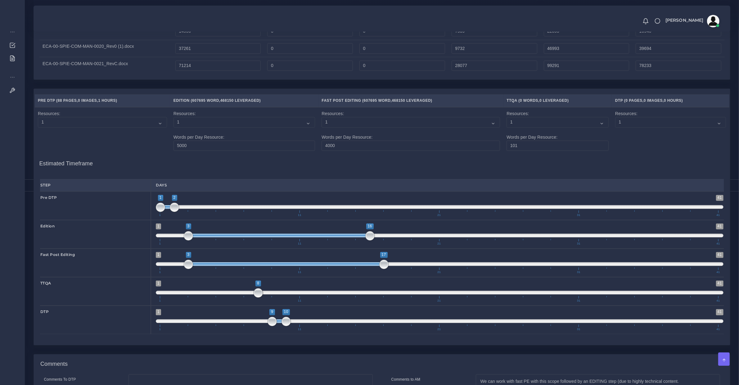
drag, startPoint x: 416, startPoint y: 242, endPoint x: 295, endPoint y: 238, distance: 120.5
click at [295, 238] on span "1 41 3 16 3 — 16 1 11 21 31 41" at bounding box center [440, 234] width 568 height 22
drag, startPoint x: 370, startPoint y: 241, endPoint x: 383, endPoint y: 244, distance: 12.9
click at [384, 241] on span at bounding box center [383, 235] width 9 height 9
drag, startPoint x: 365, startPoint y: 244, endPoint x: 336, endPoint y: 244, distance: 28.6
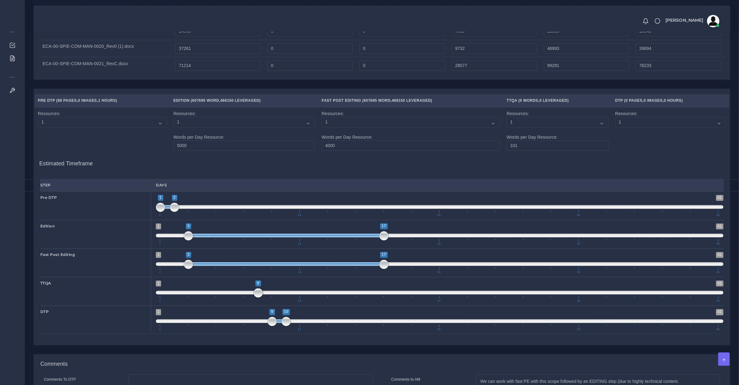
click at [336, 244] on span "1 41 3 17 3 — 17 1 11 21 31 41" at bounding box center [440, 234] width 568 height 22
click at [339, 242] on span "1 41 3 17 3 — 17 1 11 21 31 41" at bounding box center [440, 234] width 568 height 22
drag, startPoint x: 337, startPoint y: 240, endPoint x: 309, endPoint y: 249, distance: 29.2
click at [266, 244] on span "1 41 1 15 1 — 15 1 11 21 31 41" at bounding box center [440, 234] width 568 height 22
drag, startPoint x: 355, startPoint y: 239, endPoint x: 426, endPoint y: 247, distance: 71.2
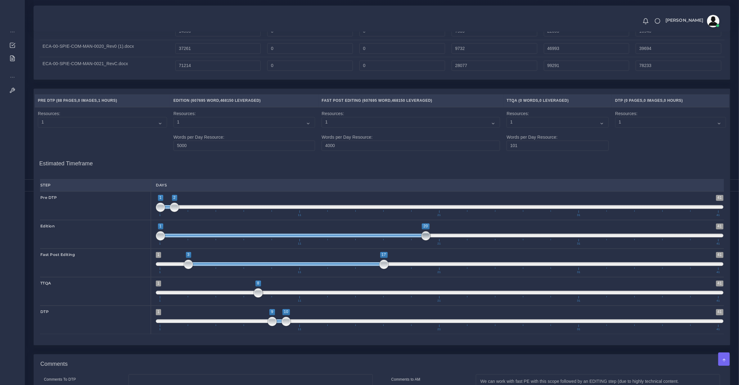
click at [426, 245] on span "1 41 1 20 1 — 20 1 11 21 31 41" at bounding box center [440, 234] width 568 height 22
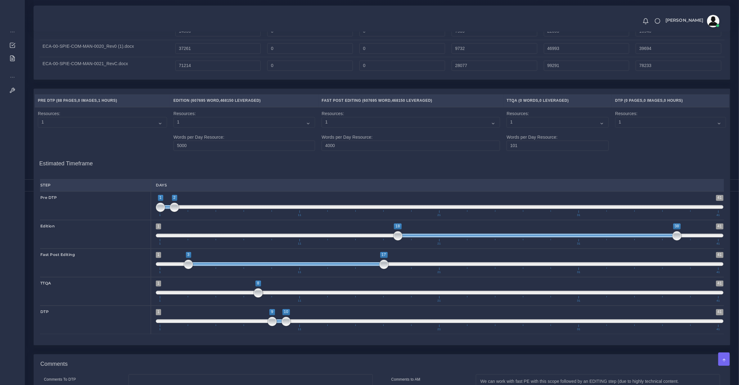
drag, startPoint x: 394, startPoint y: 239, endPoint x: 638, endPoint y: 236, distance: 244.9
click at [638, 236] on span "1 41 18 38 18 — 38 1 11 21 31 41" at bounding box center [440, 234] width 568 height 22
drag, startPoint x: 273, startPoint y: 301, endPoint x: 295, endPoint y: 300, distance: 22.4
click at [295, 298] on span at bounding box center [299, 292] width 9 height 9
drag, startPoint x: 286, startPoint y: 299, endPoint x: 177, endPoint y: 298, distance: 109.6
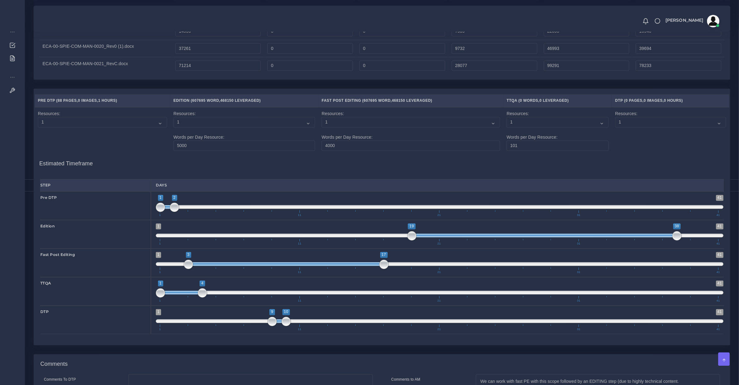
click at [177, 295] on span at bounding box center [181, 293] width 42 height 4
drag, startPoint x: 201, startPoint y: 302, endPoint x: 212, endPoint y: 300, distance: 11.0
click at [207, 298] on span at bounding box center [202, 292] width 9 height 9
drag, startPoint x: 214, startPoint y: 300, endPoint x: 190, endPoint y: 301, distance: 24.6
click at [190, 298] on span at bounding box center [188, 292] width 9 height 9
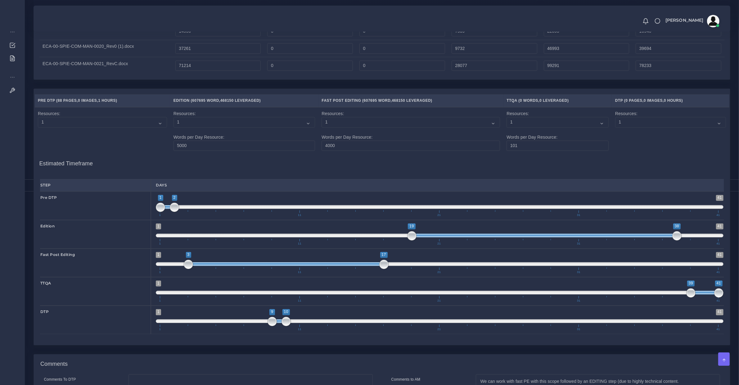
drag, startPoint x: 179, startPoint y: 298, endPoint x: 706, endPoint y: 271, distance: 528.1
click at [706, 271] on div "Step Days Pre DTP 1 41 1 2 1 — 2 1 11 21 31 41 1;2" at bounding box center [382, 256] width 684 height 155
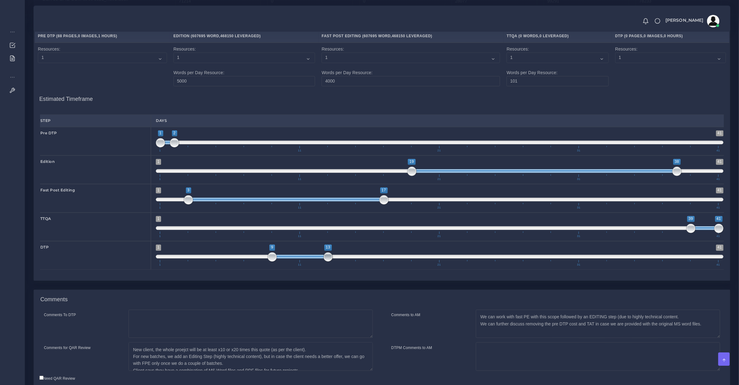
drag, startPoint x: 286, startPoint y: 263, endPoint x: 320, endPoint y: 268, distance: 35.2
click at [320, 266] on span "1 41 9 13 9 — 13 1 11 21 31 41" at bounding box center [440, 256] width 568 height 22
drag, startPoint x: 303, startPoint y: 263, endPoint x: 136, endPoint y: 262, distance: 167.3
click at [136, 262] on div "DTP 1 41 1 4 1 — 4 1 11 21 31 41 1;4" at bounding box center [381, 255] width 693 height 29
drag, startPoint x: 202, startPoint y: 262, endPoint x: 213, endPoint y: 262, distance: 10.6
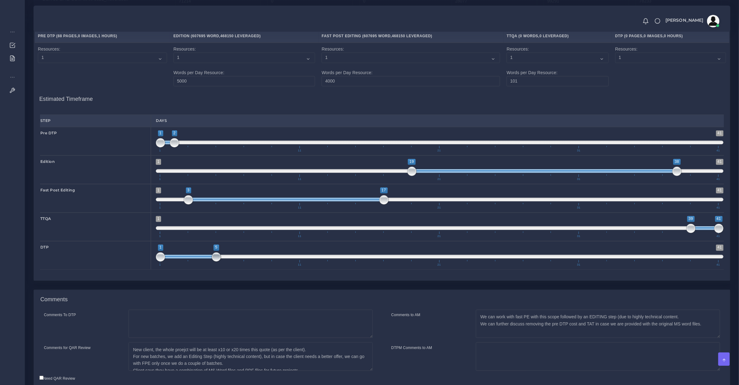
click at [213, 262] on span at bounding box center [216, 256] width 9 height 9
drag, startPoint x: 196, startPoint y: 264, endPoint x: 744, endPoint y: 278, distance: 548.4
drag, startPoint x: 683, startPoint y: 264, endPoint x: 716, endPoint y: 269, distance: 33.0
click at [716, 265] on span "1 41 37 41 37 — 41 1 11 21 31 41" at bounding box center [440, 256] width 568 height 22
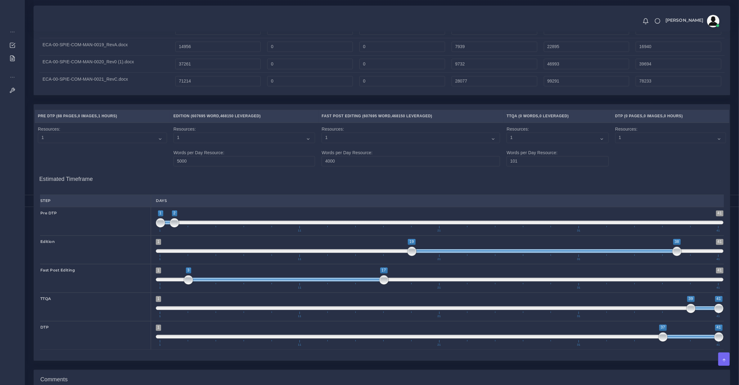
scroll to position [2312, 0]
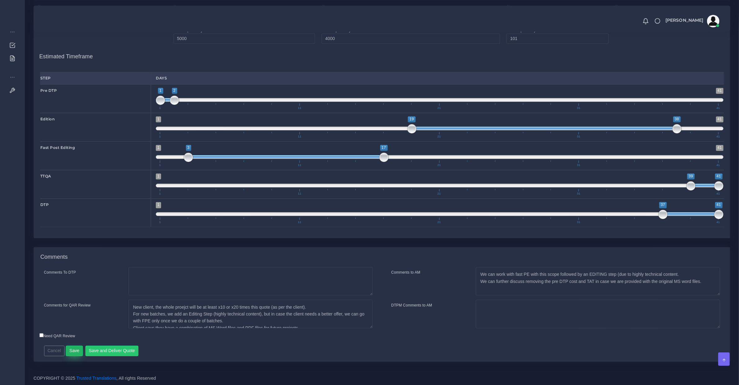
click at [70, 352] on button "Save" at bounding box center [74, 351] width 17 height 11
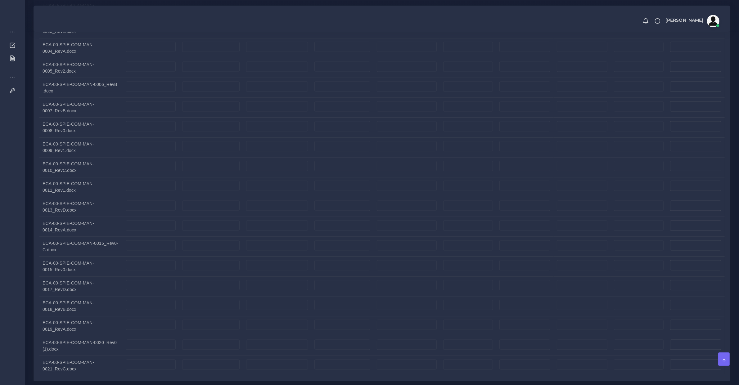
scroll to position [1148, 0]
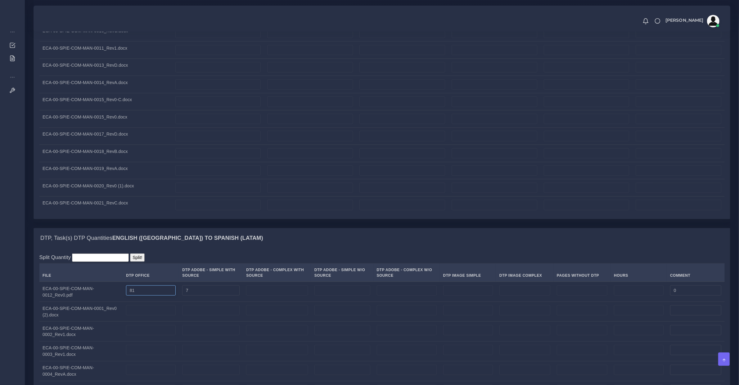
click at [124, 313] on td at bounding box center [151, 312] width 56 height 20
click at [145, 305] on td at bounding box center [151, 312] width 56 height 20
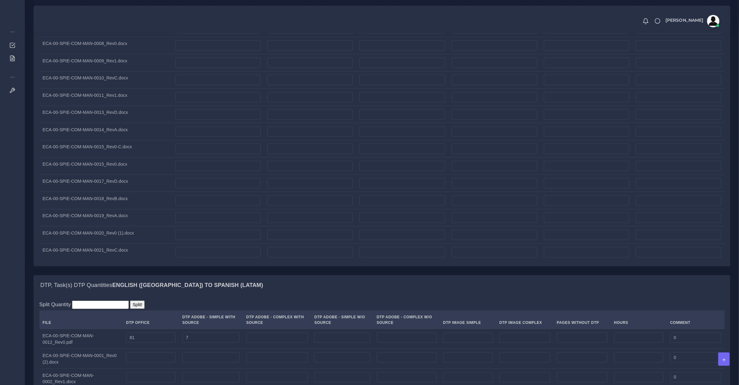
scroll to position [1295, 0]
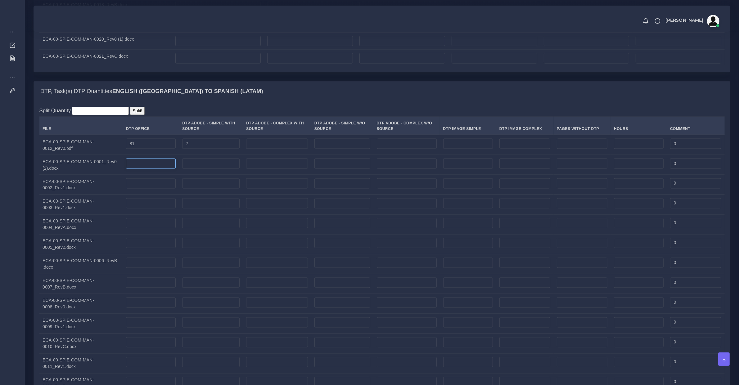
click at [138, 166] on input "number" at bounding box center [151, 164] width 50 height 11
type input "170"
type input "8"
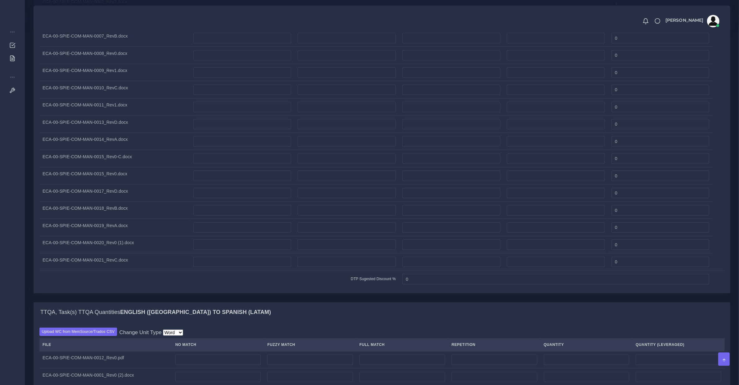
scroll to position [713, 0]
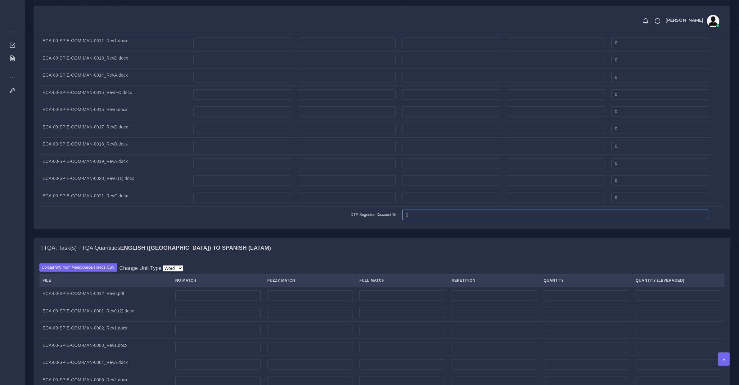
drag, startPoint x: 412, startPoint y: 216, endPoint x: 314, endPoint y: 219, distance: 98.4
click at [314, 219] on tr "DTP Sugested Discount % 0" at bounding box center [381, 214] width 685 height 17
drag, startPoint x: 423, startPoint y: 217, endPoint x: 305, endPoint y: 217, distance: 117.9
click at [321, 217] on tr "DTP Sugested Discount % 20" at bounding box center [381, 214] width 685 height 17
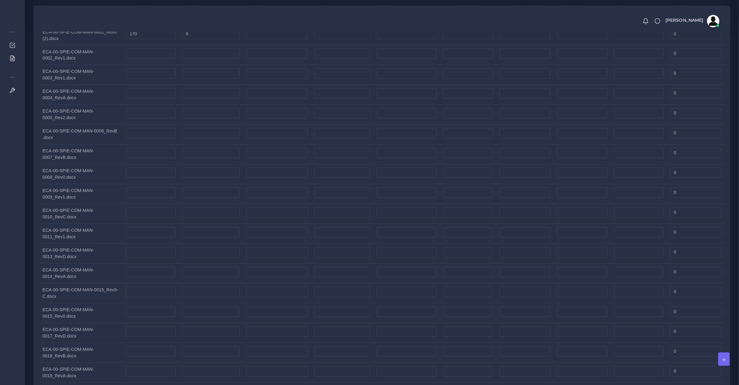
scroll to position [1295, 0]
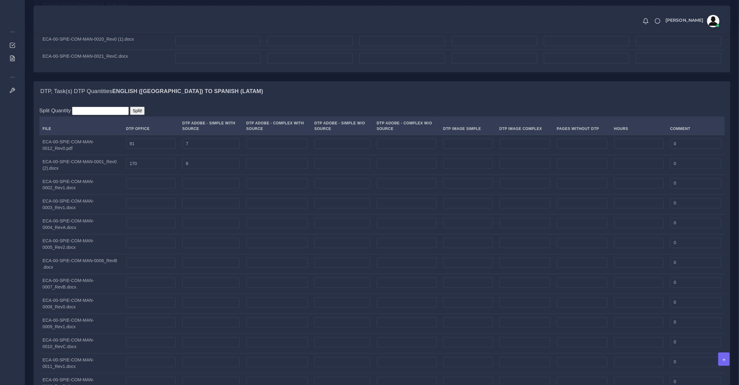
click at [246, 254] on td at bounding box center [277, 245] width 68 height 20
click at [129, 183] on input "number" at bounding box center [151, 183] width 50 height 11
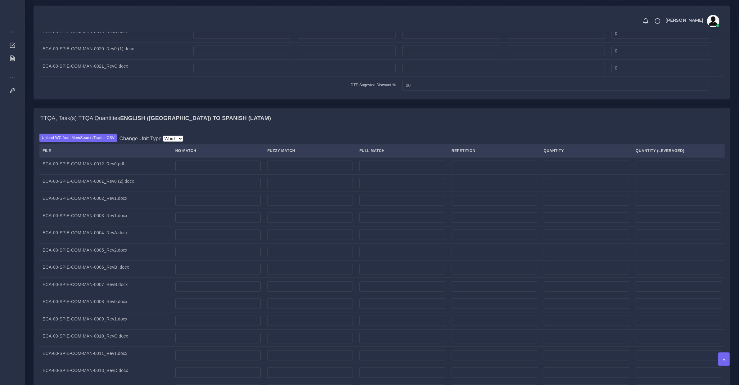
scroll to position [778, 0]
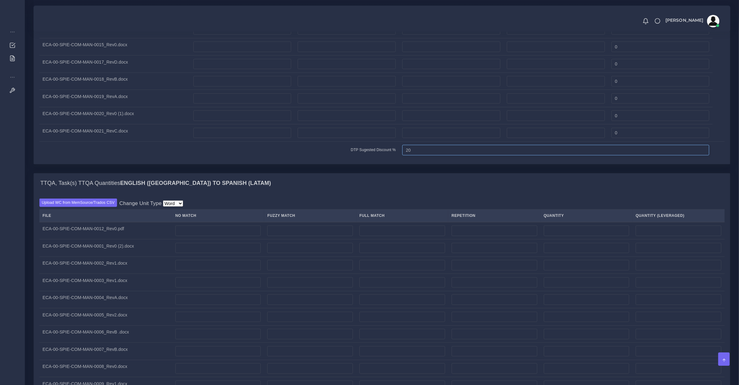
drag, startPoint x: 416, startPoint y: 150, endPoint x: 287, endPoint y: 160, distance: 128.9
click at [287, 159] on tr "DTP Sugested Discount % 20" at bounding box center [381, 150] width 685 height 17
drag, startPoint x: 412, startPoint y: 155, endPoint x: 385, endPoint y: 161, distance: 27.1
type input "10"
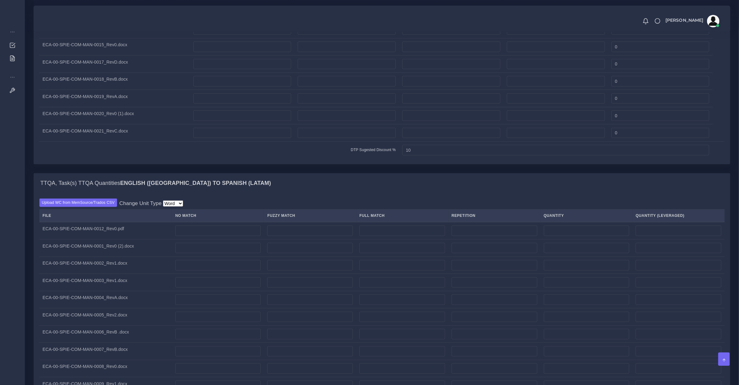
click at [232, 241] on td at bounding box center [218, 248] width 92 height 17
click at [235, 201] on div "Upload WC from MemSource/Trados CSV Change Unit Type File Hour Image Minute Oth…" at bounding box center [381, 392] width 685 height 386
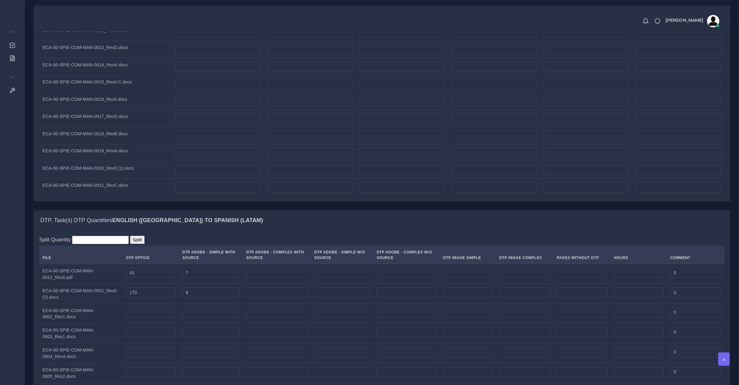
scroll to position [1231, 0]
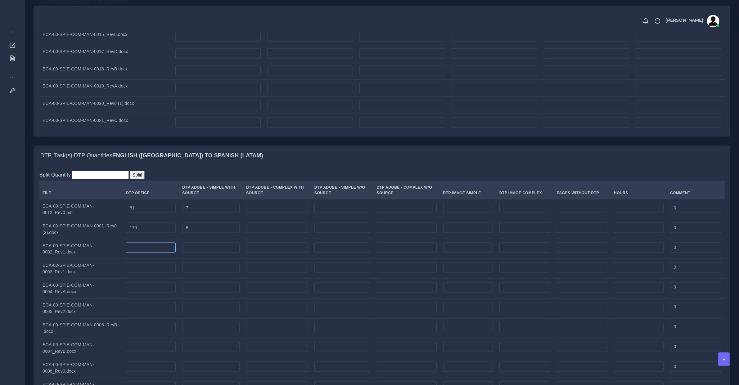
click at [137, 253] on input "number" at bounding box center [151, 248] width 50 height 11
type input "50"
type input "4"
click at [152, 272] on input "number" at bounding box center [151, 268] width 50 height 11
type input "50"
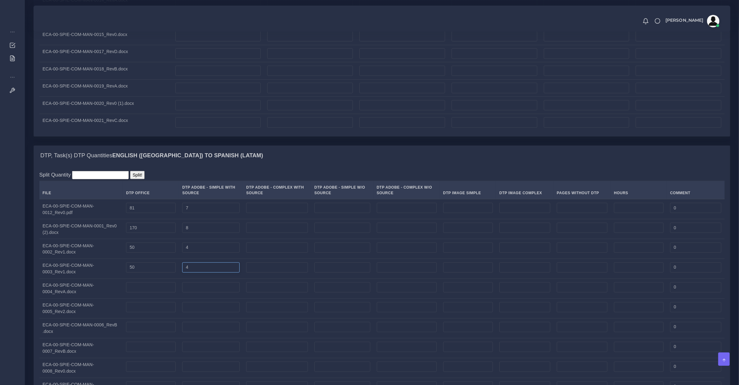
type input "4"
drag, startPoint x: 101, startPoint y: 252, endPoint x: -61, endPoint y: 250, distance: 162.7
type input "155"
type input "6"
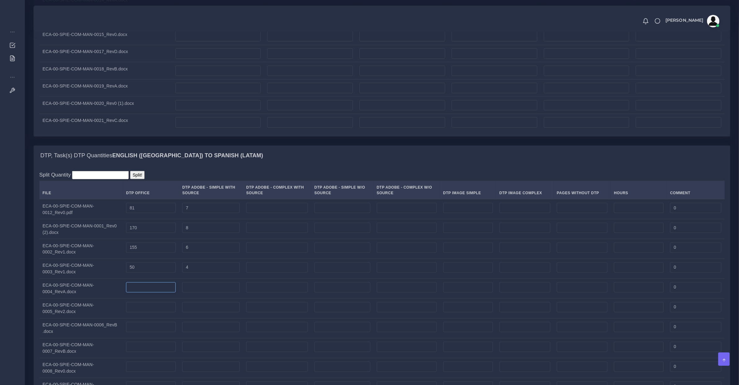
click at [155, 290] on input "number" at bounding box center [151, 287] width 50 height 11
type input "79"
type input "6"
click at [137, 309] on input "number" at bounding box center [151, 307] width 50 height 11
type input "142"
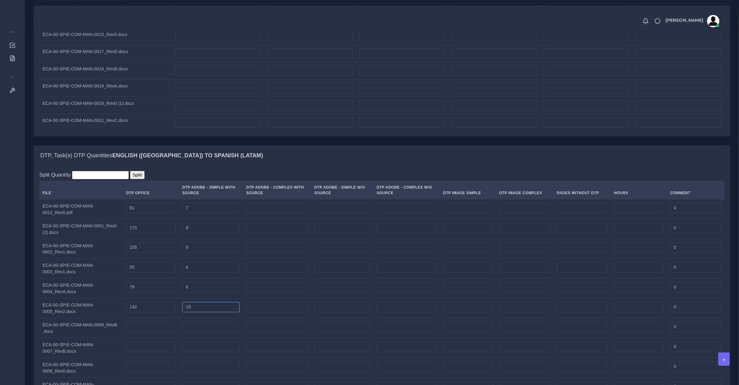
type input "15"
click at [152, 331] on input "number" at bounding box center [151, 327] width 50 height 11
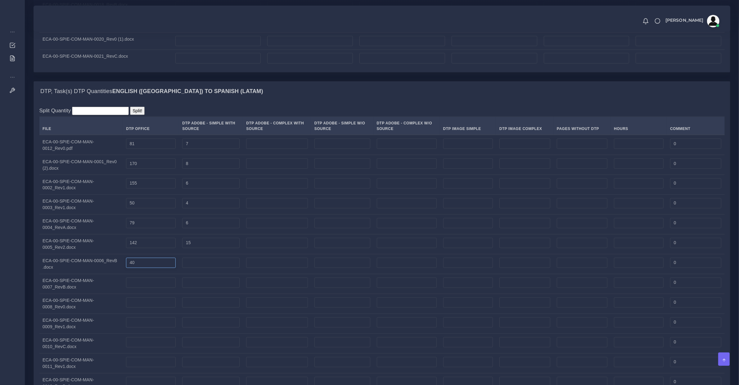
type input "40"
type input "4"
click at [140, 286] on input "number" at bounding box center [151, 283] width 50 height 11
type input "111"
type input "11"
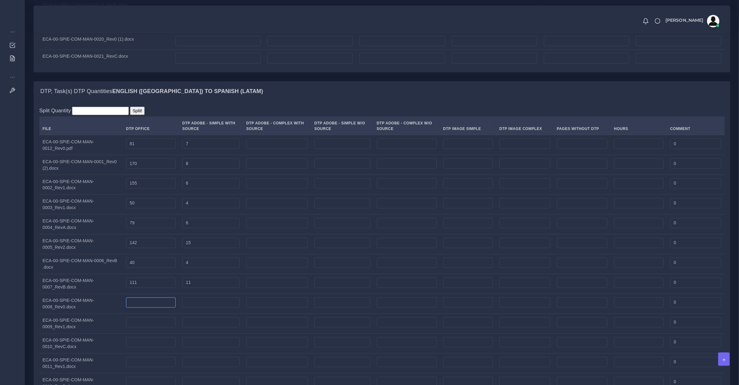
click at [150, 304] on input "number" at bounding box center [151, 303] width 50 height 11
type input "92"
type input "9"
click at [162, 165] on input "170" at bounding box center [151, 164] width 50 height 11
drag, startPoint x: 158, startPoint y: 165, endPoint x: 133, endPoint y: 164, distance: 24.9
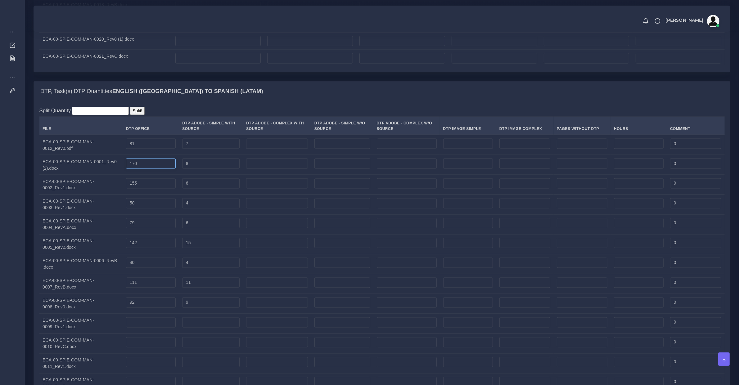
click at [133, 164] on input "170" at bounding box center [151, 164] width 50 height 11
type input "165"
type input "13"
click at [142, 189] on input "155" at bounding box center [151, 183] width 50 height 11
type input "150"
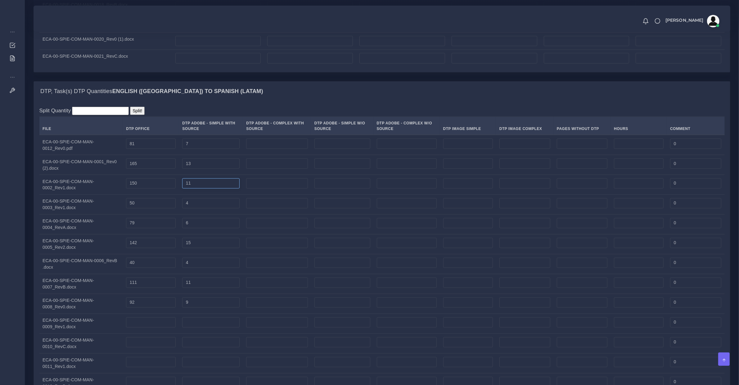
scroll to position [1360, 0]
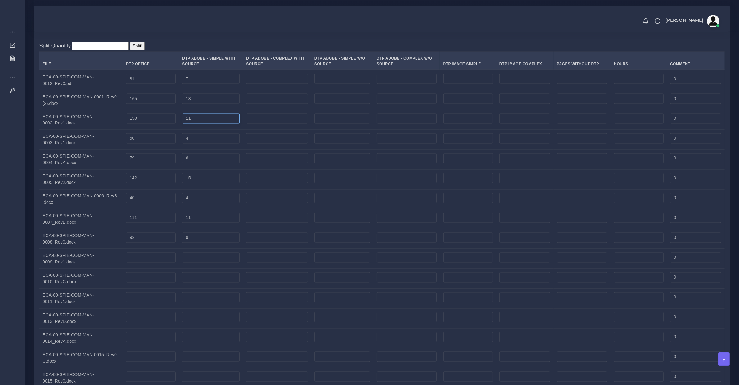
type input "11"
click at [144, 263] on input "number" at bounding box center [151, 258] width 50 height 11
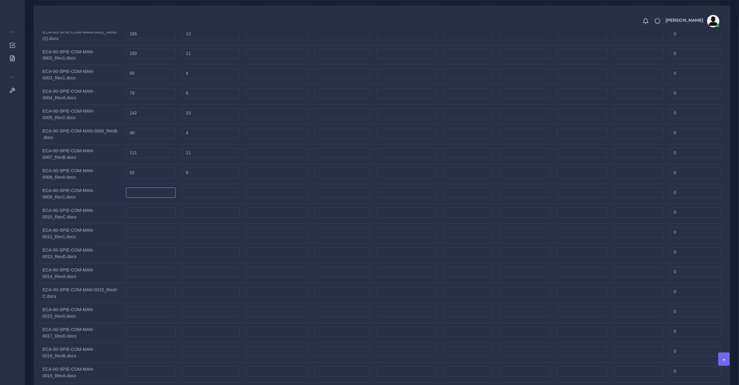
click at [139, 197] on input "number" at bounding box center [151, 193] width 50 height 11
type input "50"
type input "4"
click at [148, 216] on input "number" at bounding box center [151, 213] width 50 height 11
type input "141"
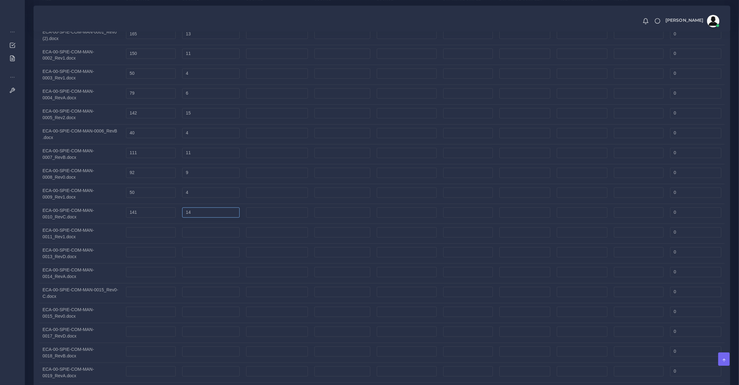
type input "14"
click at [150, 237] on input "number" at bounding box center [151, 233] width 50 height 11
type input "69"
type input "7"
click at [155, 249] on td at bounding box center [151, 254] width 56 height 20
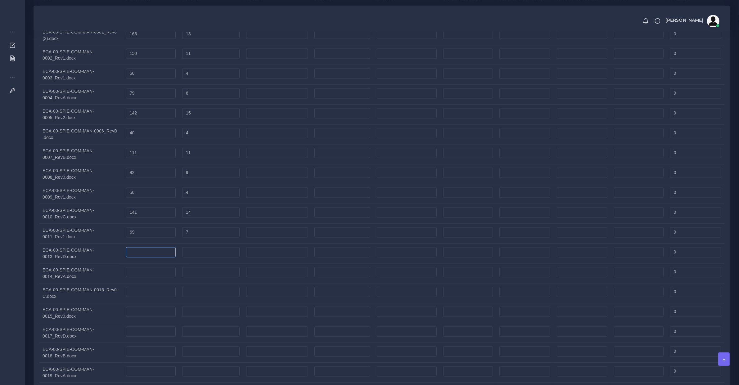
click at [157, 258] on input "number" at bounding box center [151, 252] width 50 height 11
type input "140"
type input "15"
click at [155, 274] on input "number" at bounding box center [151, 272] width 50 height 11
type input "70"
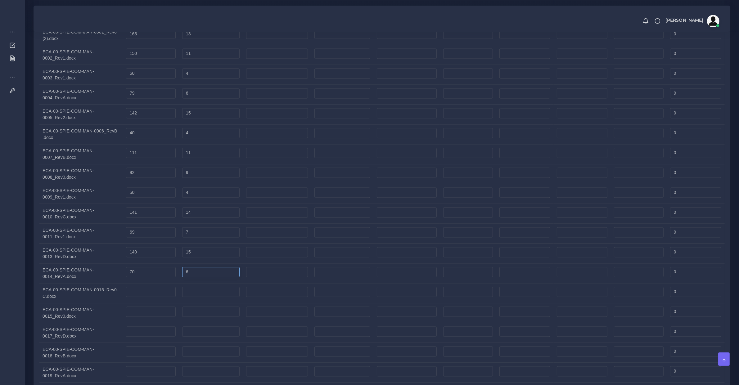
type input "6"
click at [154, 295] on input "number" at bounding box center [151, 292] width 50 height 11
type input "71"
type input "7"
click at [149, 316] on input "number" at bounding box center [151, 312] width 50 height 11
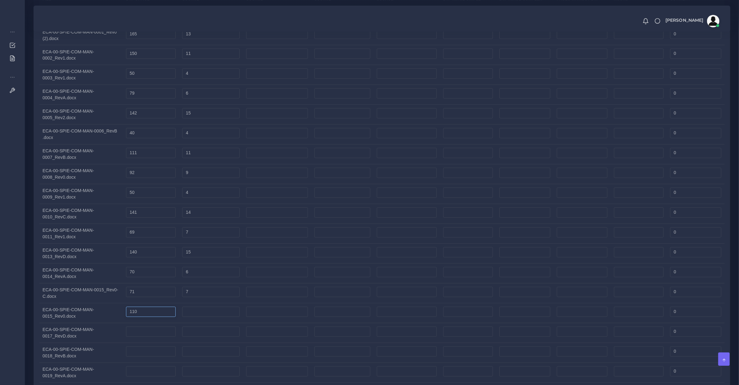
type input "110"
type input "13"
click at [154, 334] on input "number" at bounding box center [151, 332] width 50 height 11
type input "53"
type input "7"
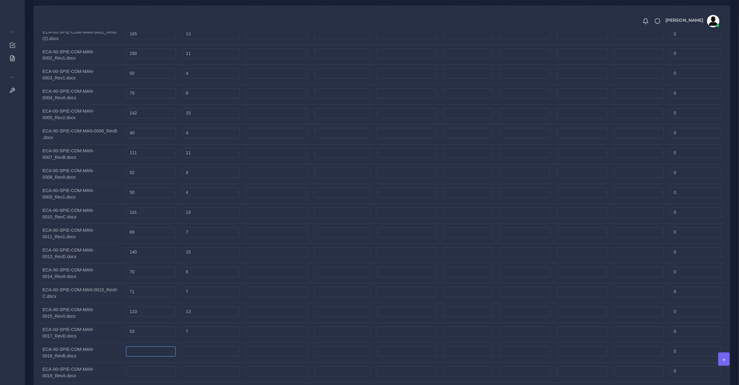
click at [142, 357] on input "number" at bounding box center [151, 352] width 50 height 11
click at [146, 350] on tbody "ECA-00-SPIE-COM-MAN-0012_Rev0.pdf 81 7 0 165" at bounding box center [381, 213] width 685 height 417
click at [140, 354] on input "number" at bounding box center [151, 352] width 50 height 11
click at [141, 355] on input "number" at bounding box center [151, 352] width 50 height 11
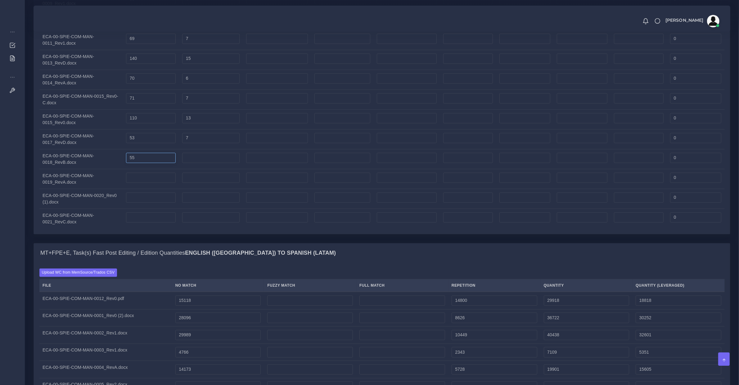
type input "55"
type input "6"
click at [145, 179] on input "number" at bounding box center [151, 178] width 50 height 11
type input "83"
type input "9"
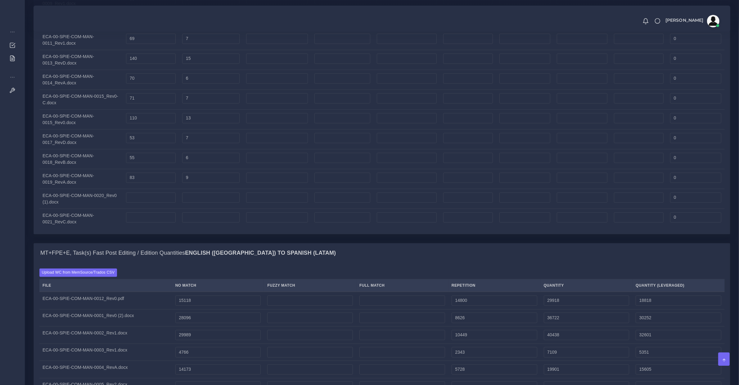
click at [142, 208] on td at bounding box center [151, 199] width 56 height 20
click at [147, 209] on td at bounding box center [151, 199] width 56 height 20
click at [145, 201] on input "number" at bounding box center [151, 197] width 50 height 11
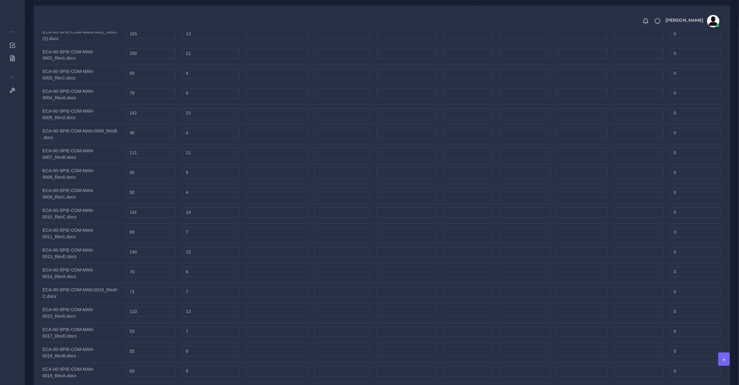
scroll to position [1554, 0]
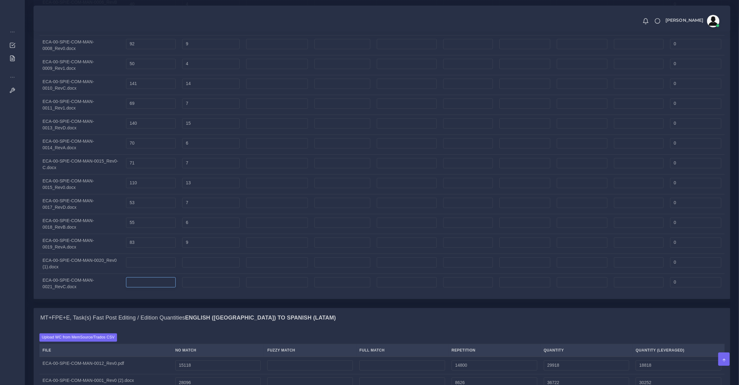
click at [153, 288] on input "number" at bounding box center [151, 282] width 50 height 11
type input "430"
type input "48"
click at [138, 268] on input "number" at bounding box center [151, 262] width 50 height 11
type input "190"
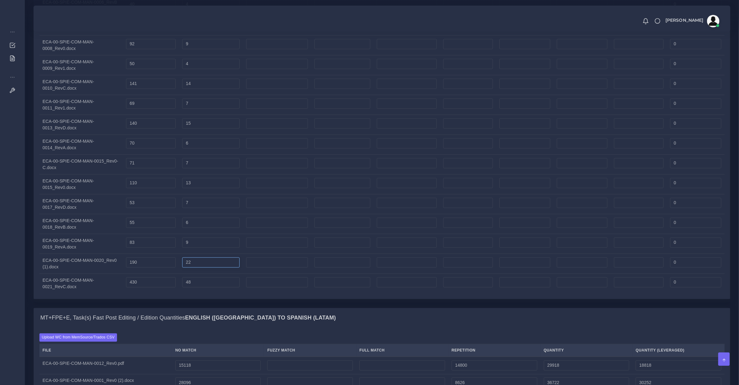
type input "22"
drag, startPoint x: 142, startPoint y: 247, endPoint x: 84, endPoint y: 241, distance: 58.3
click at [85, 241] on tr "ECA-00-SPIE-COM-MAN-0019_RevA.docx 83 9 0" at bounding box center [381, 244] width 685 height 20
type input "100"
type input "10"
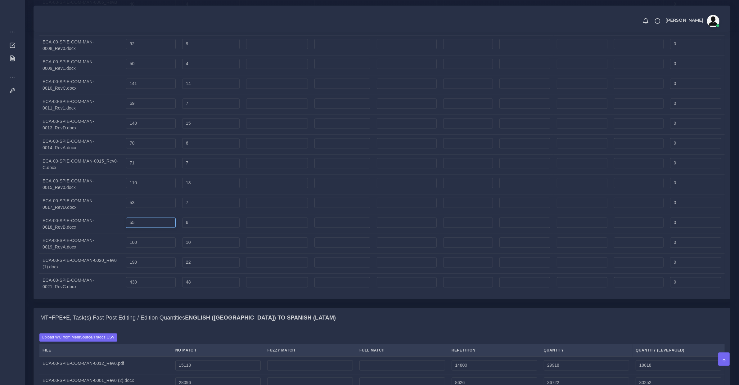
drag, startPoint x: 142, startPoint y: 227, endPoint x: 67, endPoint y: 223, distance: 75.5
click at [67, 223] on tr "ECA-00-SPIE-COM-MAN-0018_RevB.docx 55 6 0" at bounding box center [381, 224] width 685 height 20
drag, startPoint x: 148, startPoint y: 205, endPoint x: 65, endPoint y: 215, distance: 83.1
click at [65, 214] on tr "ECA-00-SPIE-COM-MAN-0017_RevD.docx 53 7 0" at bounding box center [381, 204] width 685 height 20
type input "84"
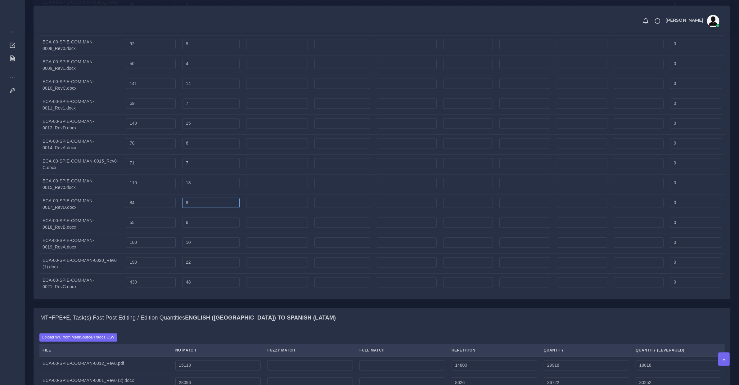
type input "8"
drag, startPoint x: 148, startPoint y: 185, endPoint x: 94, endPoint y: 185, distance: 54.3
click at [94, 185] on tr "ECA-00-SPIE-COM-MAN-0015_Rev0.docx 110 13 0" at bounding box center [381, 184] width 685 height 20
type input "55"
type input "6"
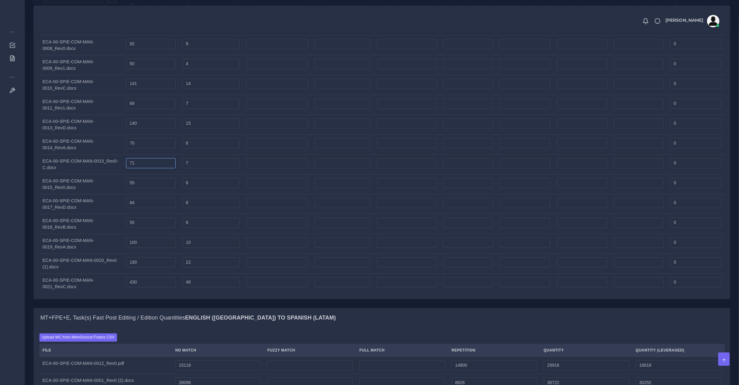
drag, startPoint x: 140, startPoint y: 169, endPoint x: 106, endPoint y: 165, distance: 34.0
click at [106, 165] on tr "ECA-00-SPIE-COM-MAN-0015_Rev0-C.docx 71 7 0" at bounding box center [381, 165] width 685 height 20
drag, startPoint x: 147, startPoint y: 188, endPoint x: 92, endPoint y: 192, distance: 55.0
click at [93, 192] on tr "ECA-00-SPIE-COM-MAN-0015_Rev0.docx 55 6 0" at bounding box center [381, 184] width 685 height 20
type input "71"
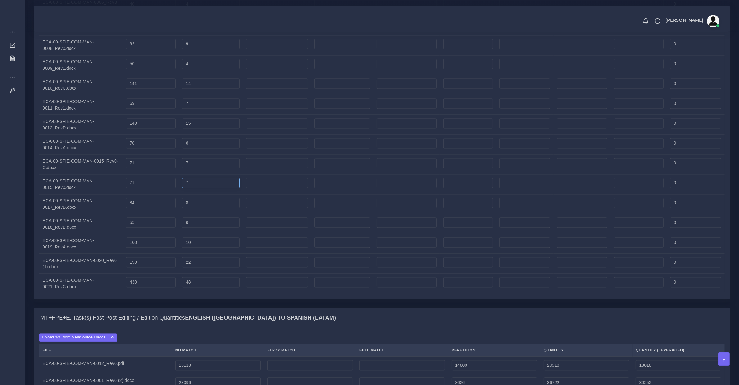
type input "7"
drag, startPoint x: 138, startPoint y: 165, endPoint x: 22, endPoint y: 165, distance: 116.7
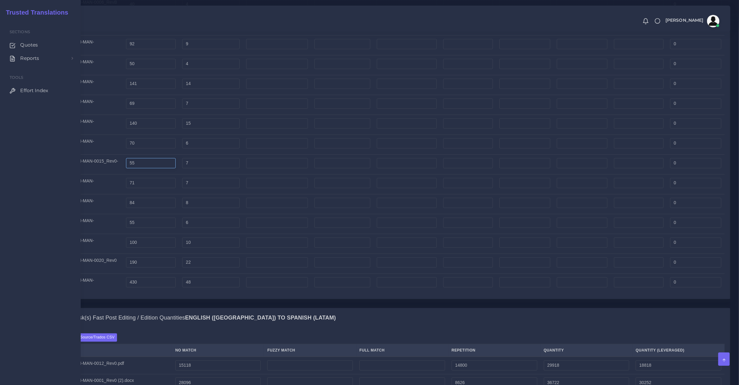
type input "55"
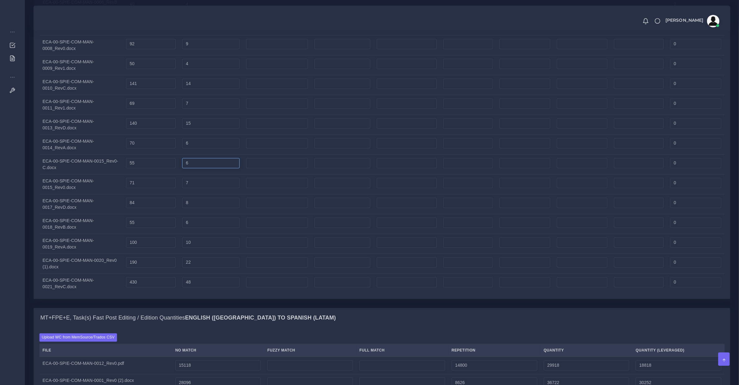
type input "6"
drag, startPoint x: 145, startPoint y: 150, endPoint x: 118, endPoint y: 152, distance: 27.4
click at [119, 152] on tr "ECA-00-SPIE-COM-MAN-0014_RevA.docx 70 6 0" at bounding box center [381, 145] width 685 height 20
type input "110"
type input "13"
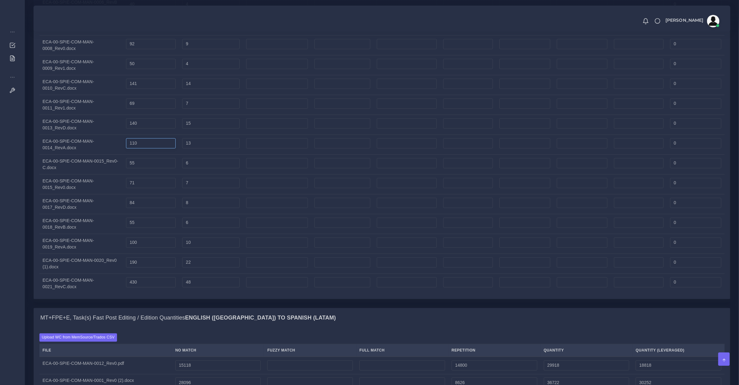
type input "111"
type input "12"
drag, startPoint x: 142, startPoint y: 127, endPoint x: 68, endPoint y: 127, distance: 73.9
click at [68, 127] on tr "ECA-00-SPIE-COM-MAN-0013_RevD.docx 140 15 0" at bounding box center [381, 125] width 685 height 20
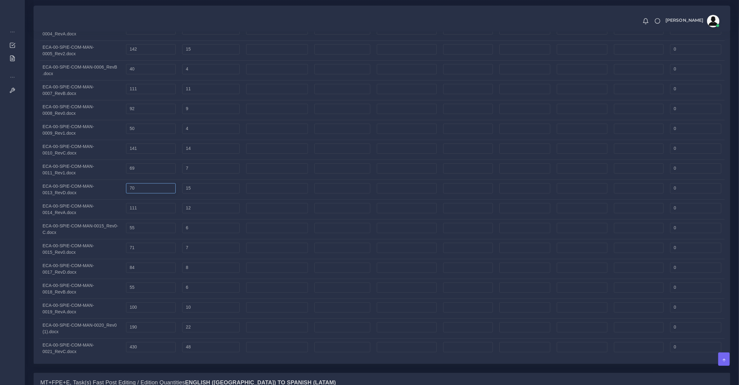
type input "70"
type input "8"
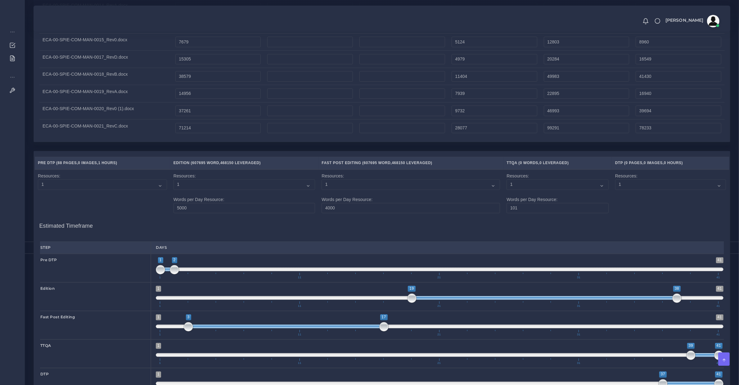
scroll to position [2312, 0]
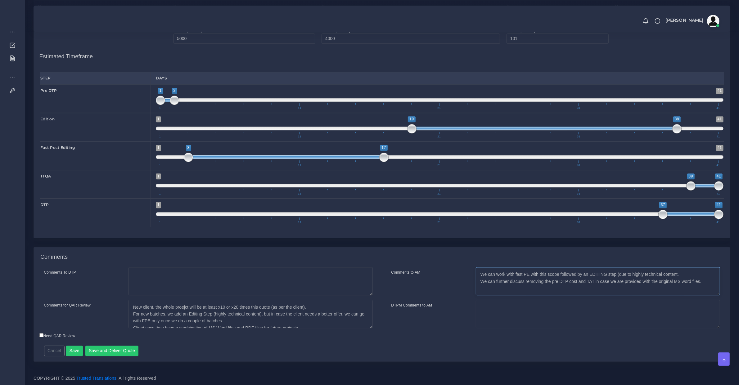
click at [548, 286] on textarea "We can work with fast PE with this scope followed by an EDITING step (due to hi…" at bounding box center [598, 281] width 244 height 29
click at [522, 282] on textarea "We can work with fast PE with this scope followed by an EDITING step (due to hi…" at bounding box center [598, 281] width 244 height 29
click at [574, 286] on textarea "We can work with fast PE with this scope followed by an EDITING step (due to hi…" at bounding box center [598, 281] width 244 height 29
type textarea "We can work with fast PE with this scope followed by an EDITING step (due to hi…"
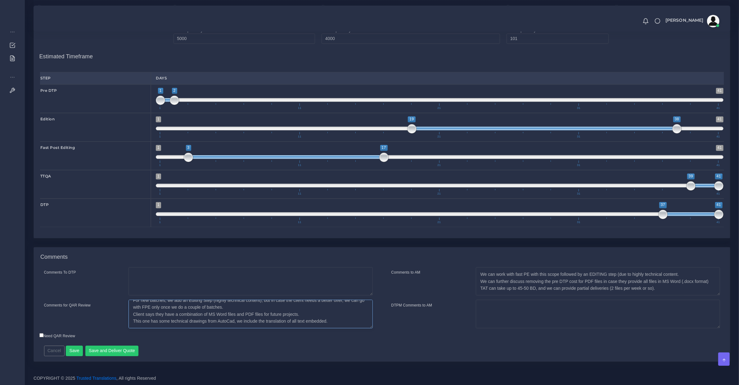
scroll to position [0, 0]
drag, startPoint x: 238, startPoint y: 324, endPoint x: 225, endPoint y: 276, distance: 49.8
click at [225, 276] on div "Comments To DTP Comments for QAR Review" at bounding box center [208, 299] width 347 height 65
click at [211, 320] on textarea "New client, the whole proejct will be at least x10 or x20 times this quote (as …" at bounding box center [251, 314] width 244 height 29
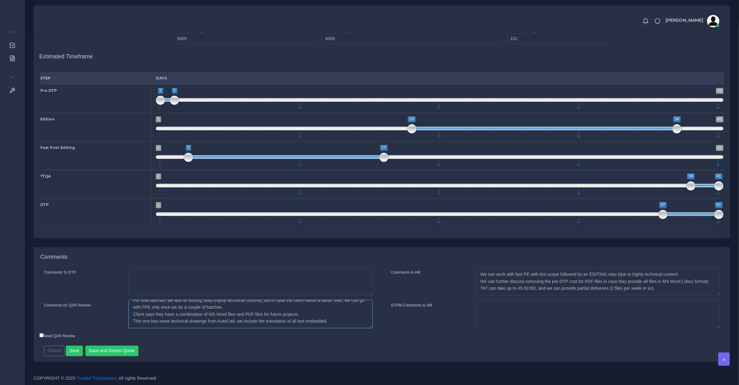
click at [206, 322] on textarea "New client, the whole proejct will be at least x10 or x20 times this quote (as …" at bounding box center [251, 314] width 244 height 29
click at [163, 307] on textarea "New client, the whole proejct will be at least x10 or x20 times this quote (as …" at bounding box center [251, 314] width 244 height 29
type textarea "W"
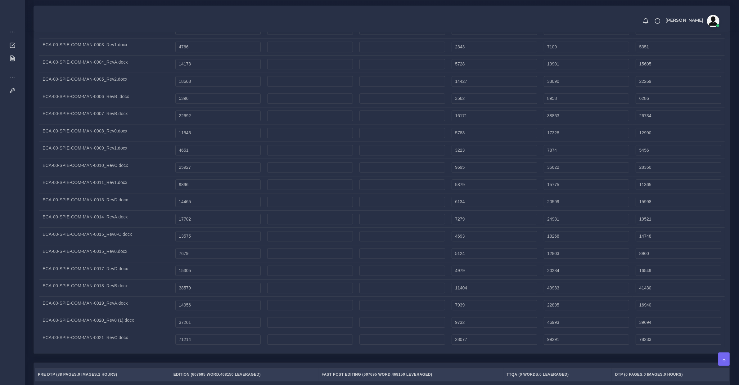
scroll to position [2312, 0]
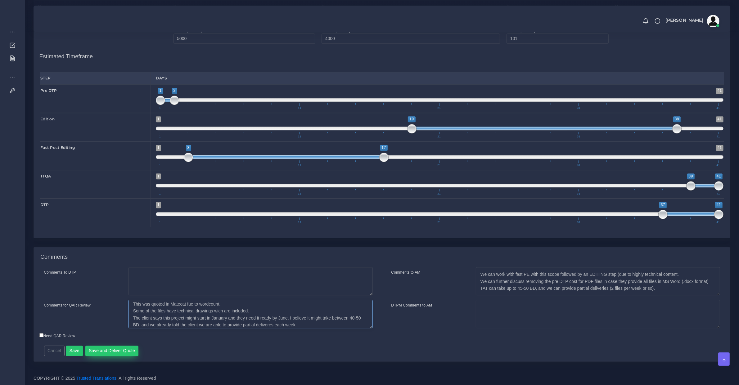
type textarea "21 files quoted (so far). The client provided word files except for 2 (PDF file…"
click at [120, 349] on button "Save and Deliver Quote" at bounding box center [111, 351] width 53 height 11
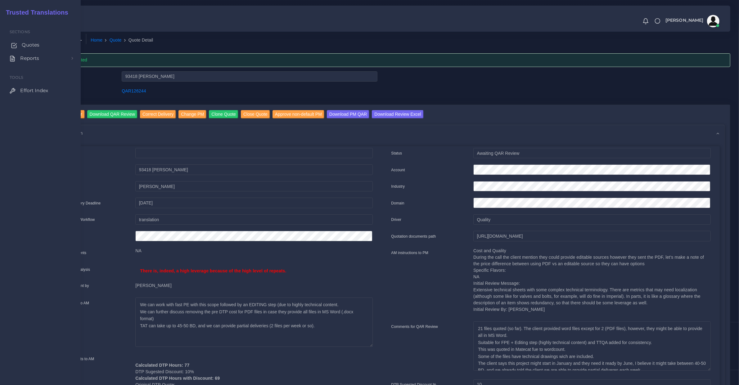
click at [27, 47] on span "Quotes" at bounding box center [31, 45] width 18 height 7
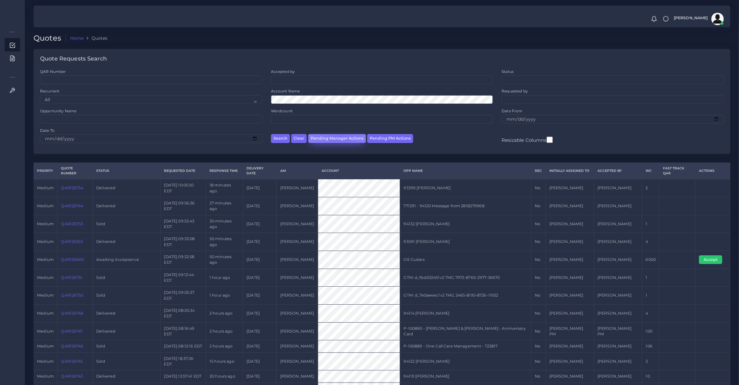
click at [341, 135] on button "Pending Manager Actions" at bounding box center [337, 138] width 58 height 9
select select "awaiting_manager_initial_review"
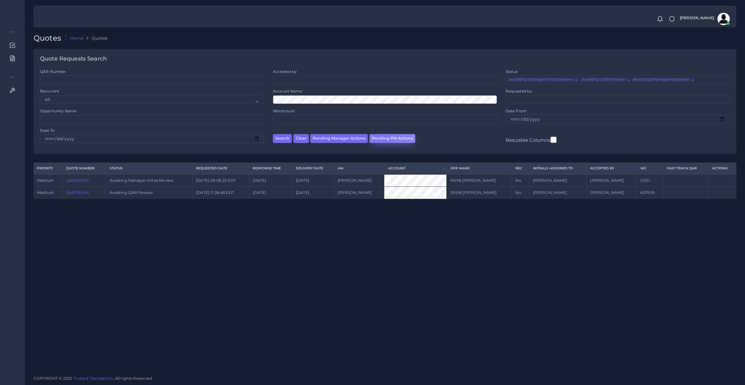
click at [379, 138] on button "Pending PM Actions" at bounding box center [392, 138] width 46 height 9
select select "awaiting_acceptance"
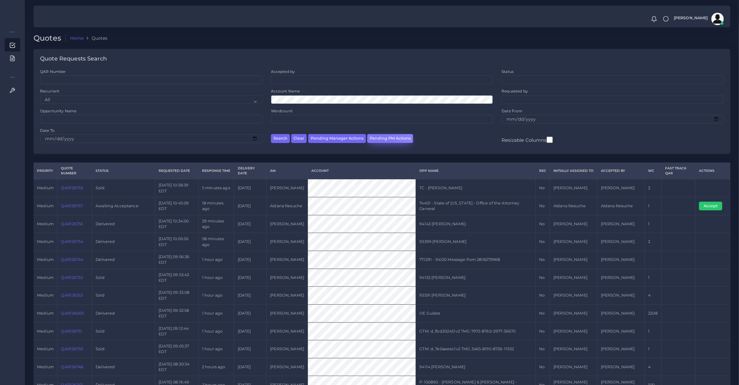
click at [379, 137] on button "Pending PM Actions" at bounding box center [390, 138] width 46 height 9
select select "awaiting_acceptance"
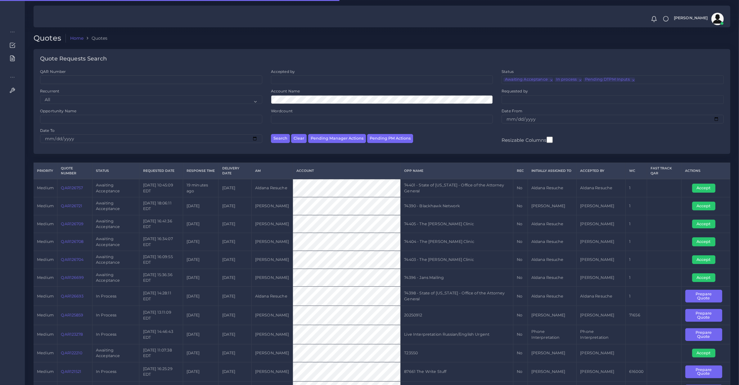
click at [349, 133] on div "Search Clear Pending Manager Actions Pending PM Actions" at bounding box center [382, 138] width 231 height 20
click at [350, 133] on div "Search Clear Pending Manager Actions Pending PM Actions" at bounding box center [382, 138] width 231 height 20
click at [355, 140] on button "Pending Manager Actions" at bounding box center [337, 138] width 58 height 9
select select "awaiting_manager_initial_review"
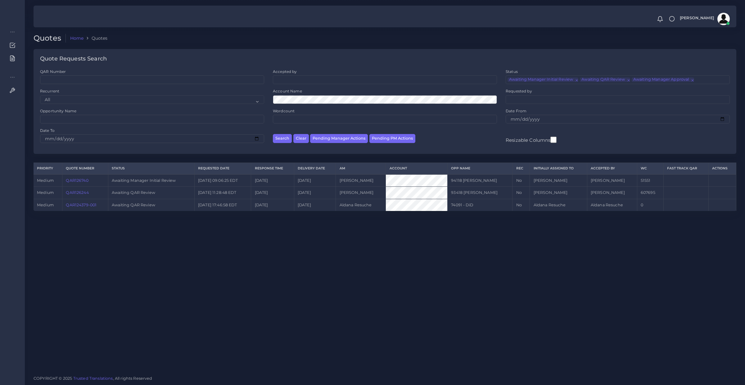
drag, startPoint x: 84, startPoint y: 202, endPoint x: 84, endPoint y: 205, distance: 3.7
click at [84, 202] on td "QAR124379-001" at bounding box center [85, 205] width 46 height 12
click at [84, 205] on link "QAR124379-001" at bounding box center [81, 205] width 31 height 5
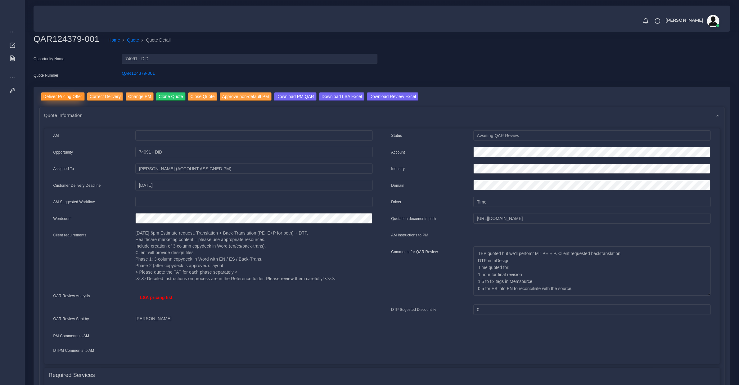
click at [59, 97] on input "Deliver Pricing Offer" at bounding box center [63, 96] width 44 height 8
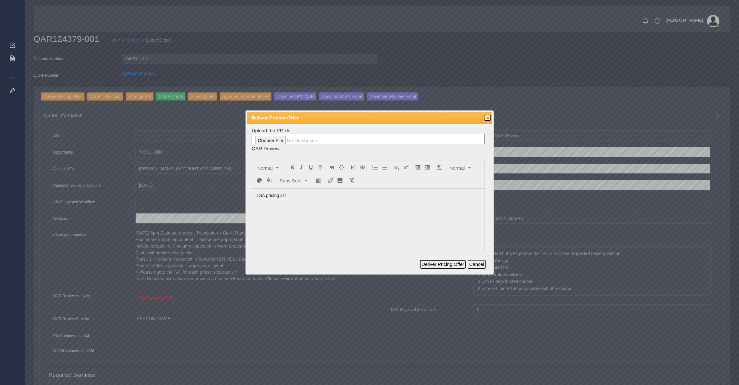
click at [462, 263] on button "Deliver Pricing Offer" at bounding box center [443, 264] width 46 height 9
